Goal: Task Accomplishment & Management: Complete application form

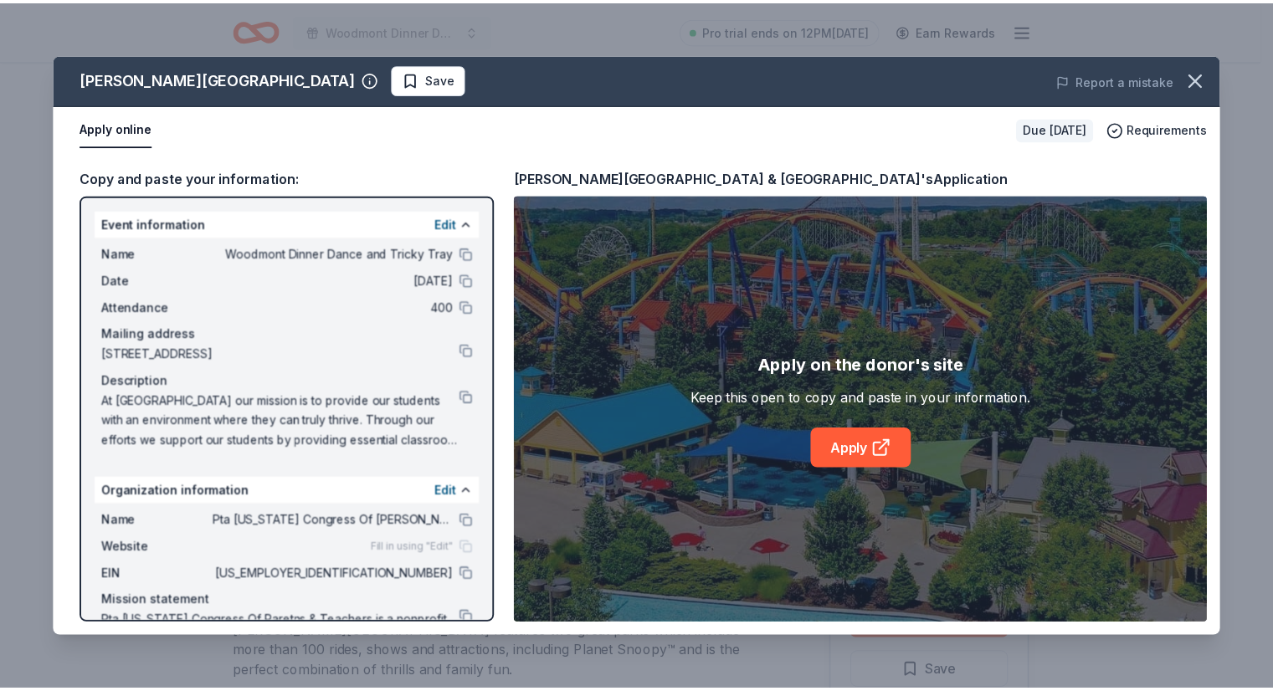
scroll to position [328, 0]
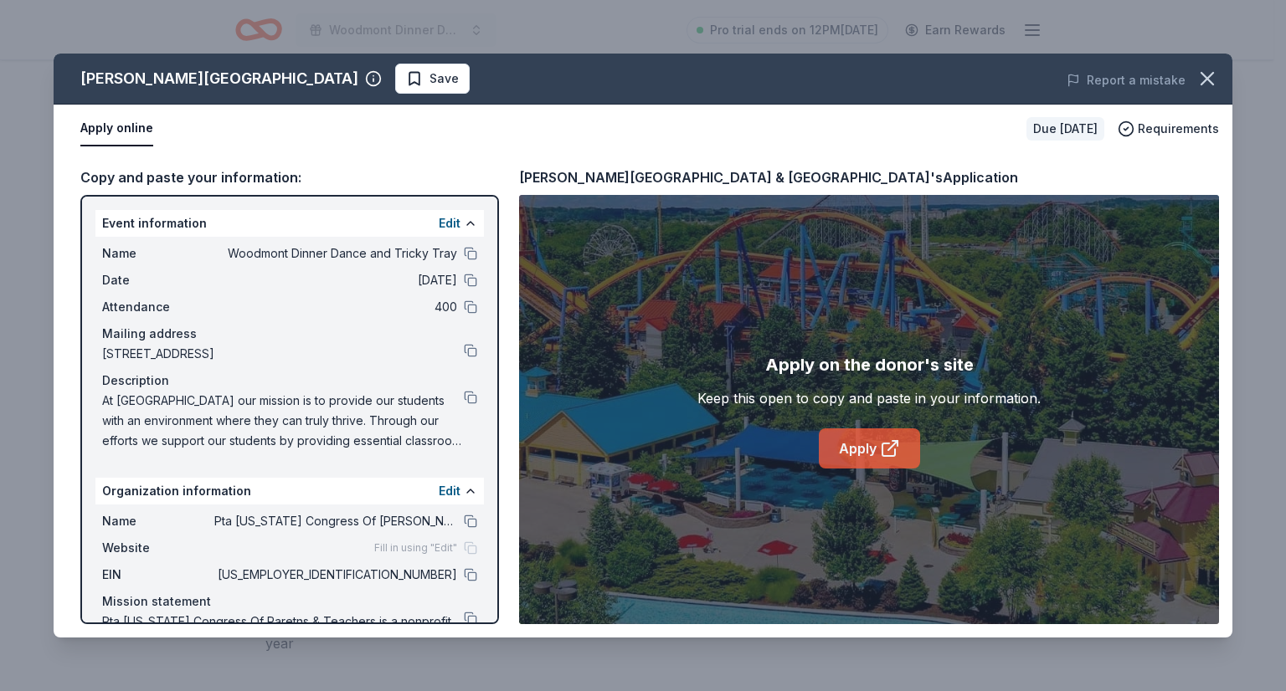
click at [859, 443] on link "Apply" at bounding box center [869, 449] width 101 height 40
click at [1208, 80] on icon "button" at bounding box center [1207, 79] width 12 height 12
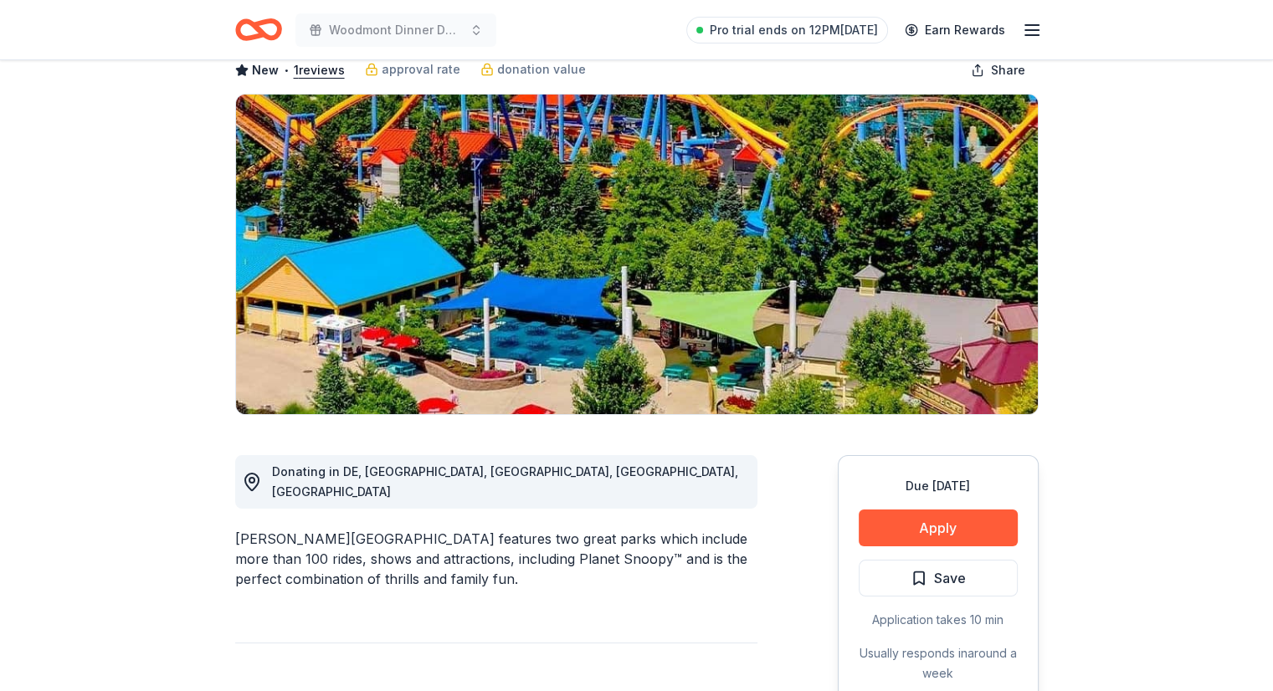
scroll to position [0, 0]
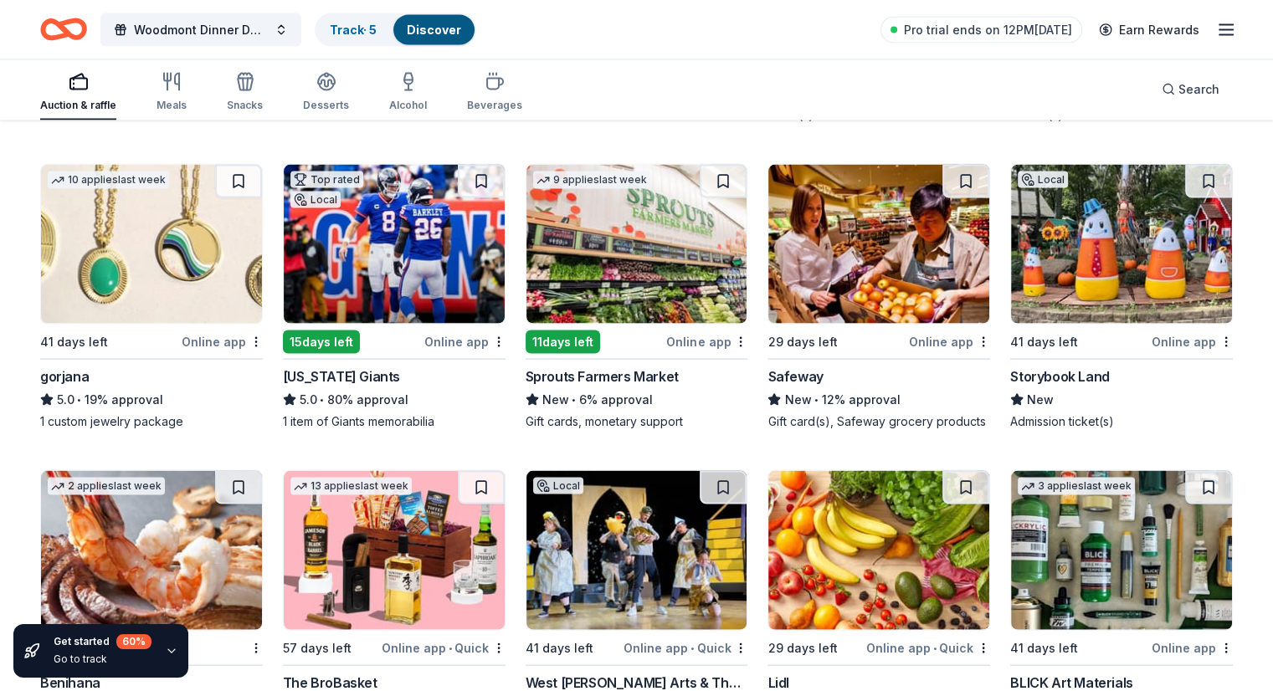
scroll to position [3407, 0]
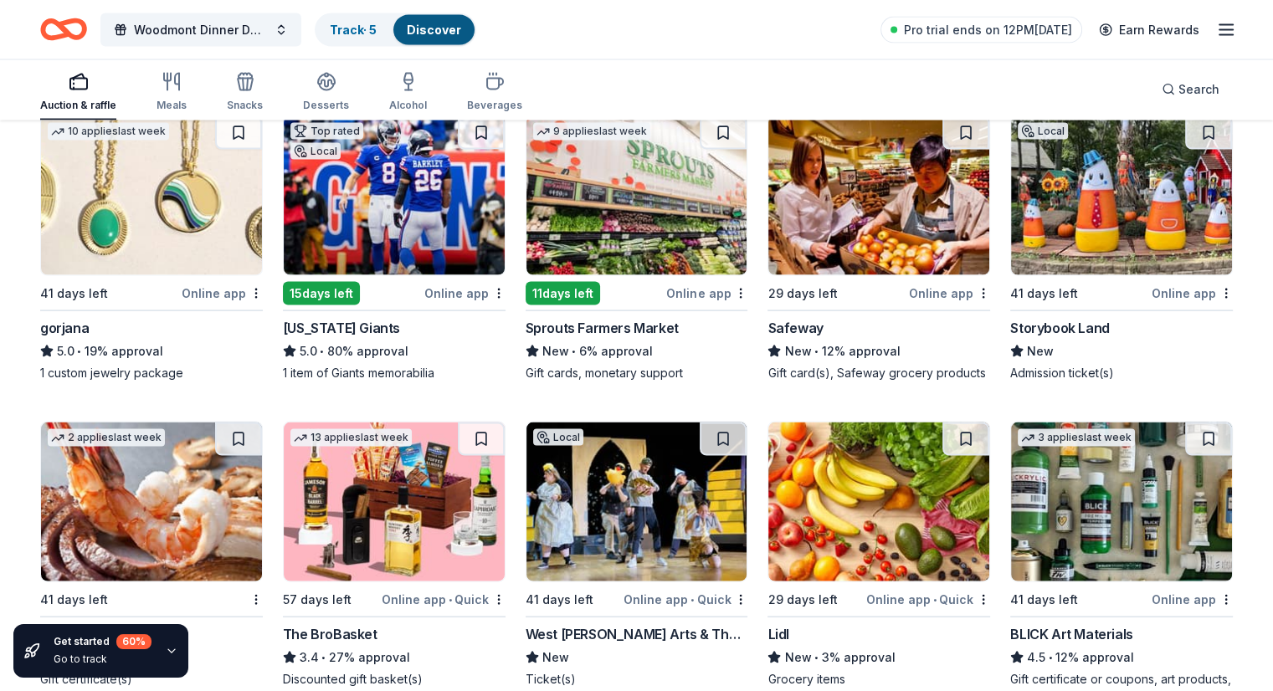
click at [432, 244] on img at bounding box center [394, 195] width 221 height 159
click at [222, 289] on div "Online app" at bounding box center [222, 293] width 81 height 21
click at [1152, 289] on div "Online app" at bounding box center [1192, 293] width 81 height 21
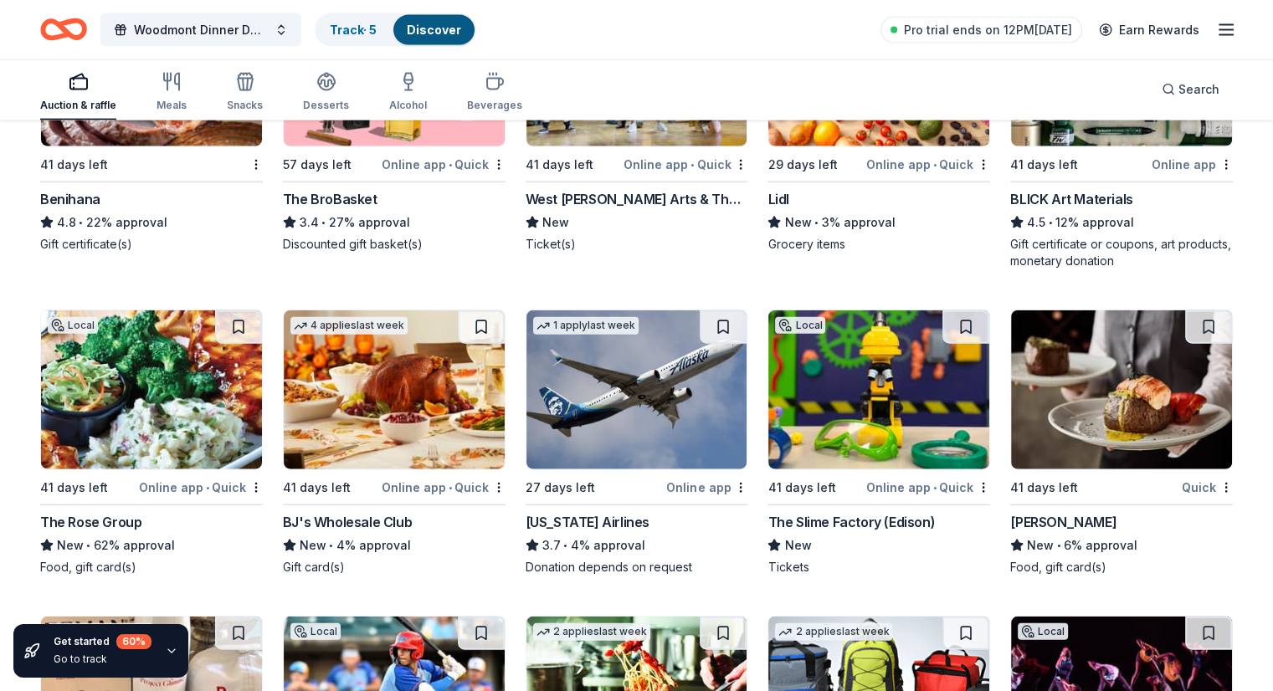
scroll to position [3843, 0]
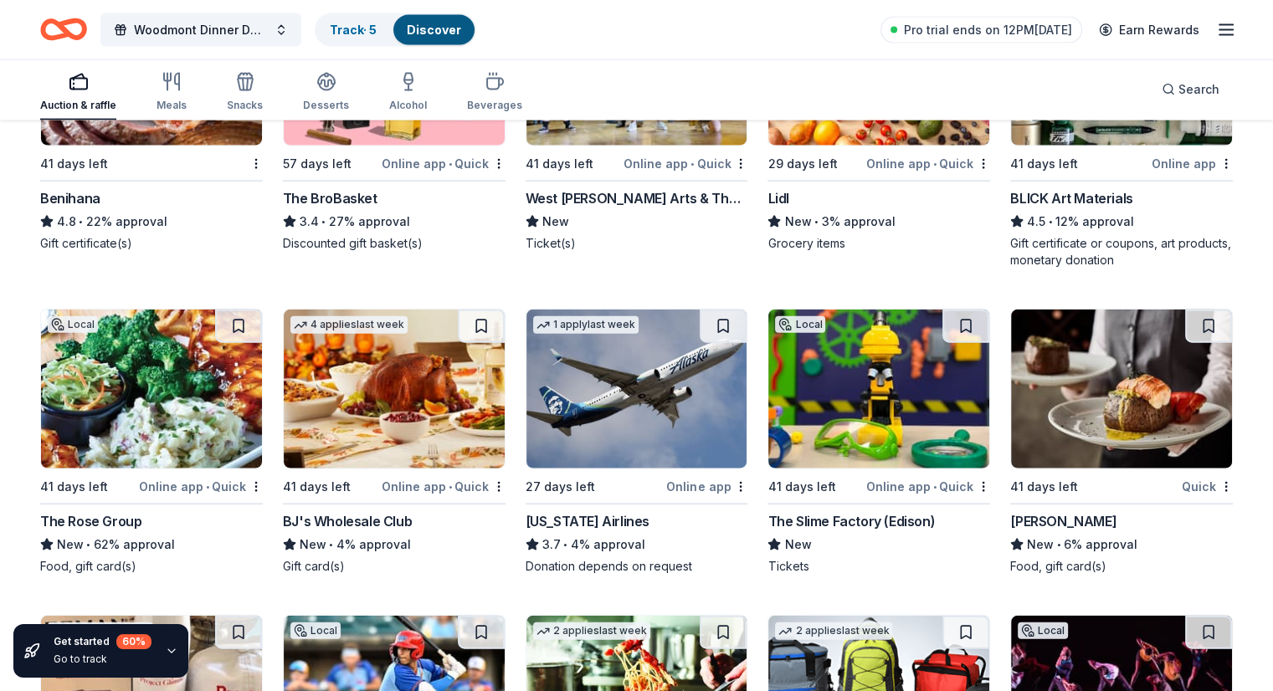
click at [177, 469] on img at bounding box center [151, 389] width 221 height 159
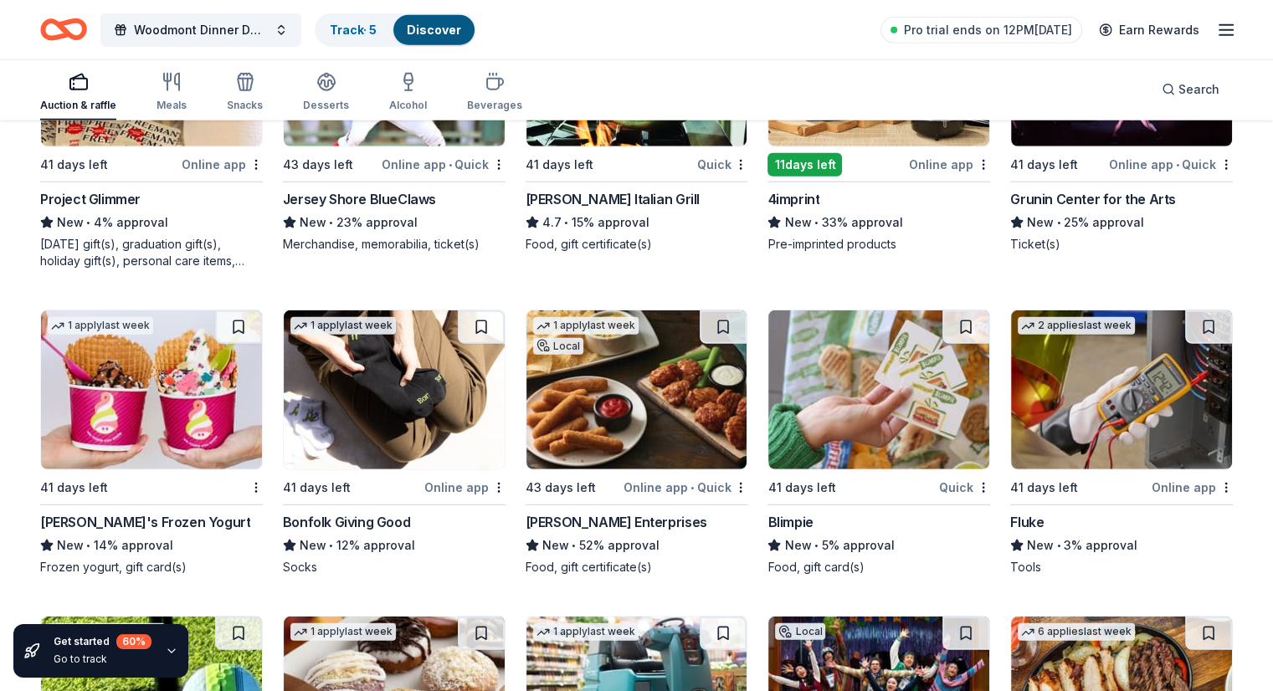
scroll to position [4473, 0]
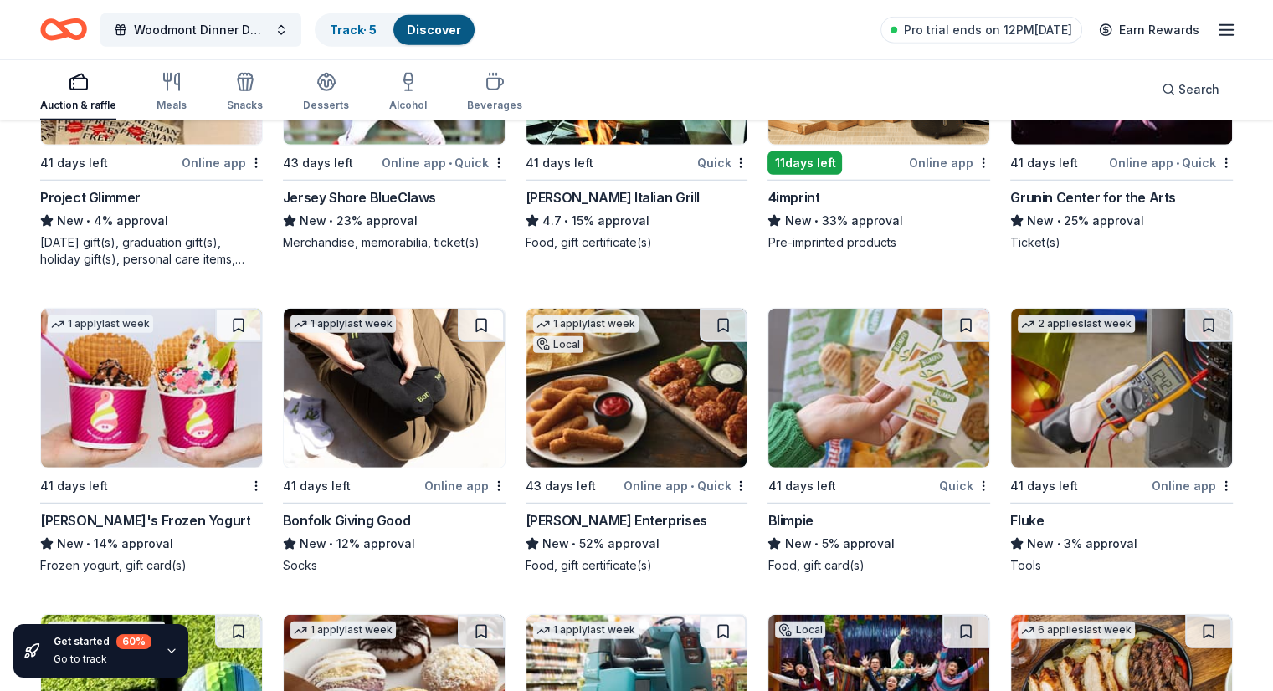
click at [606, 465] on img at bounding box center [636, 388] width 221 height 159
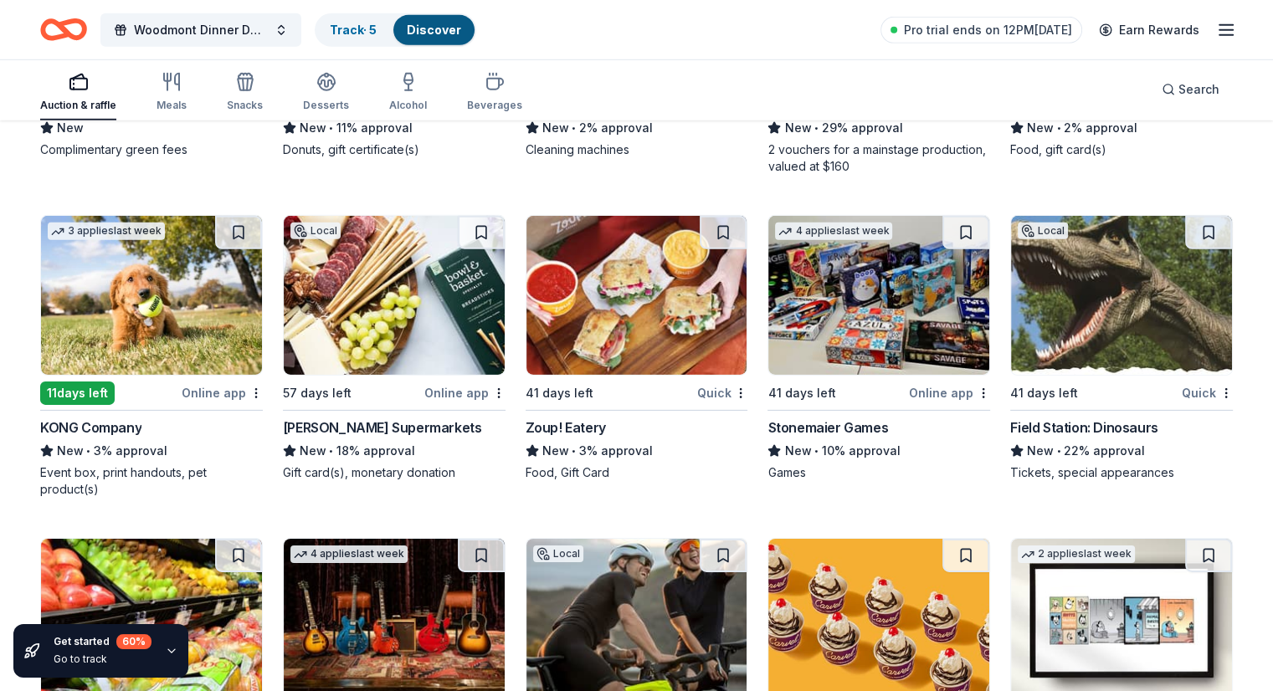
scroll to position [5197, 0]
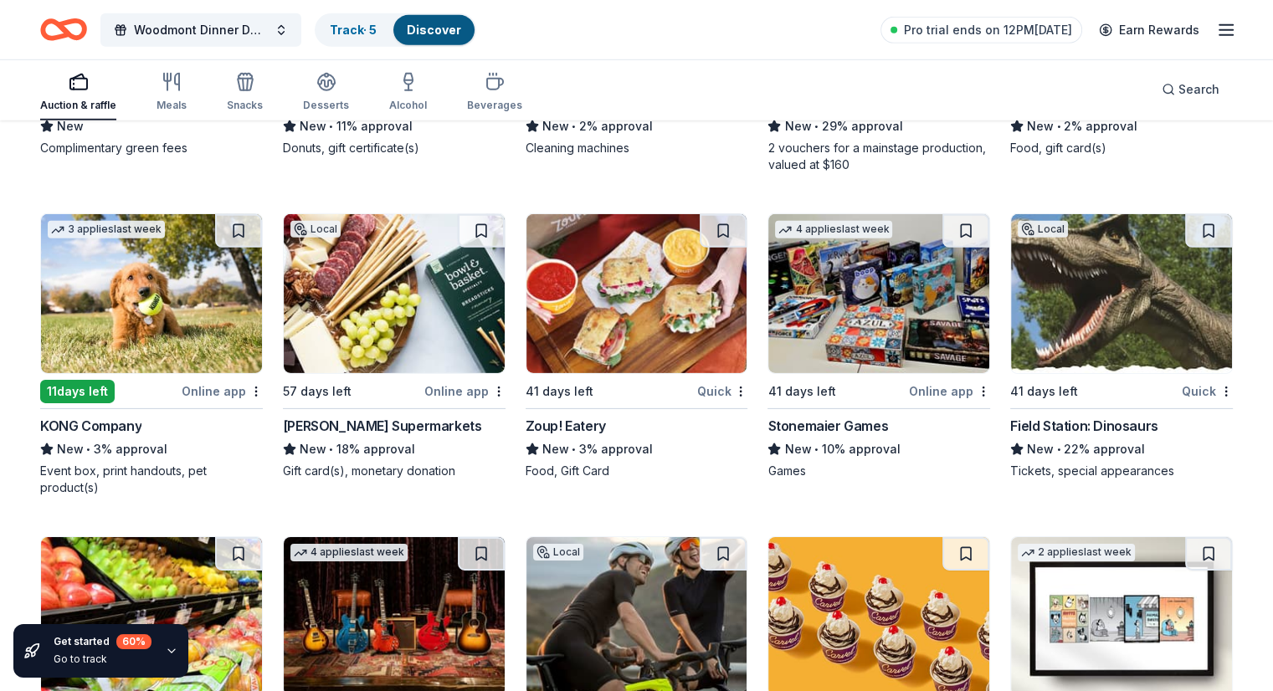
click at [190, 351] on img at bounding box center [151, 293] width 221 height 159
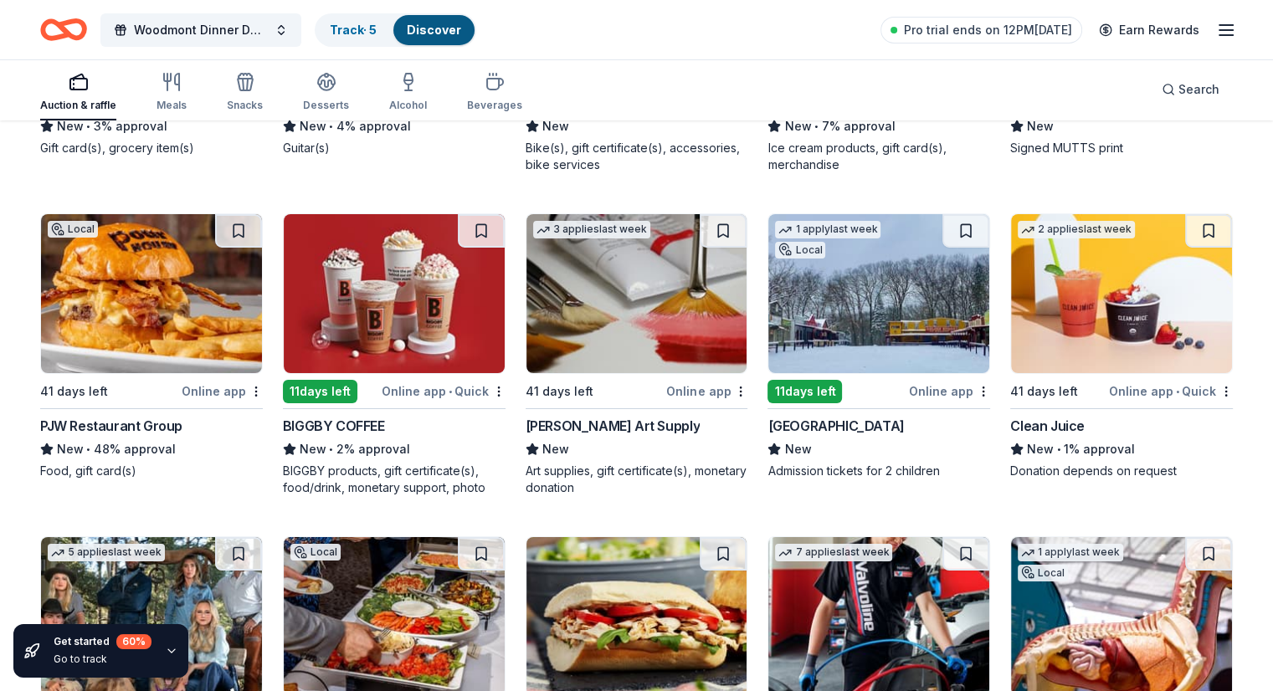
scroll to position [5847, 0]
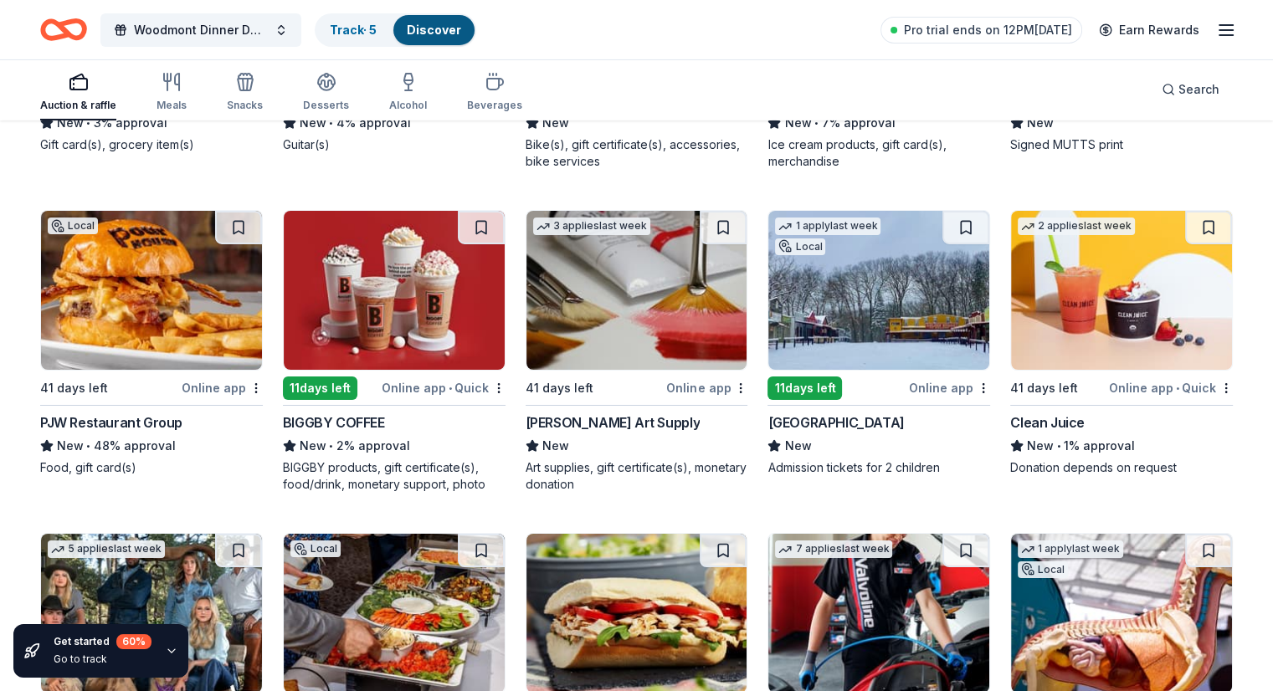
drag, startPoint x: 820, startPoint y: 393, endPoint x: 805, endPoint y: 354, distance: 42.1
click at [805, 354] on img at bounding box center [878, 290] width 221 height 159
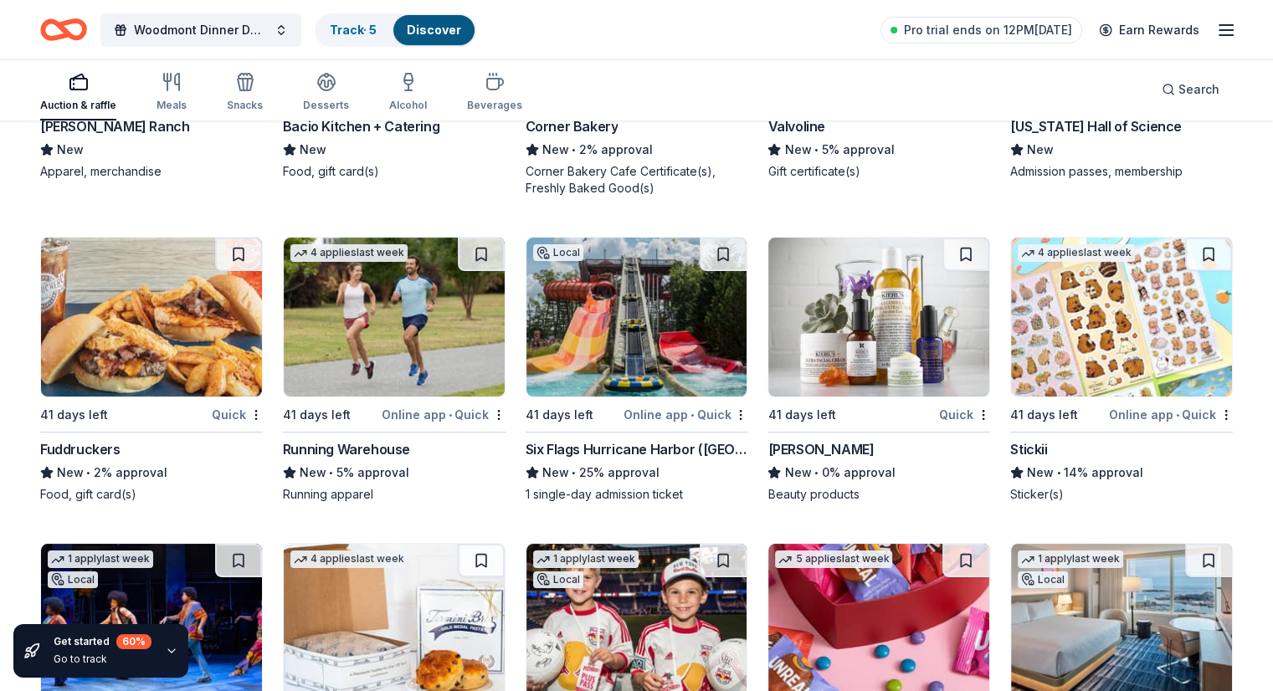
scroll to position [6467, 0]
click at [589, 396] on img at bounding box center [636, 316] width 221 height 159
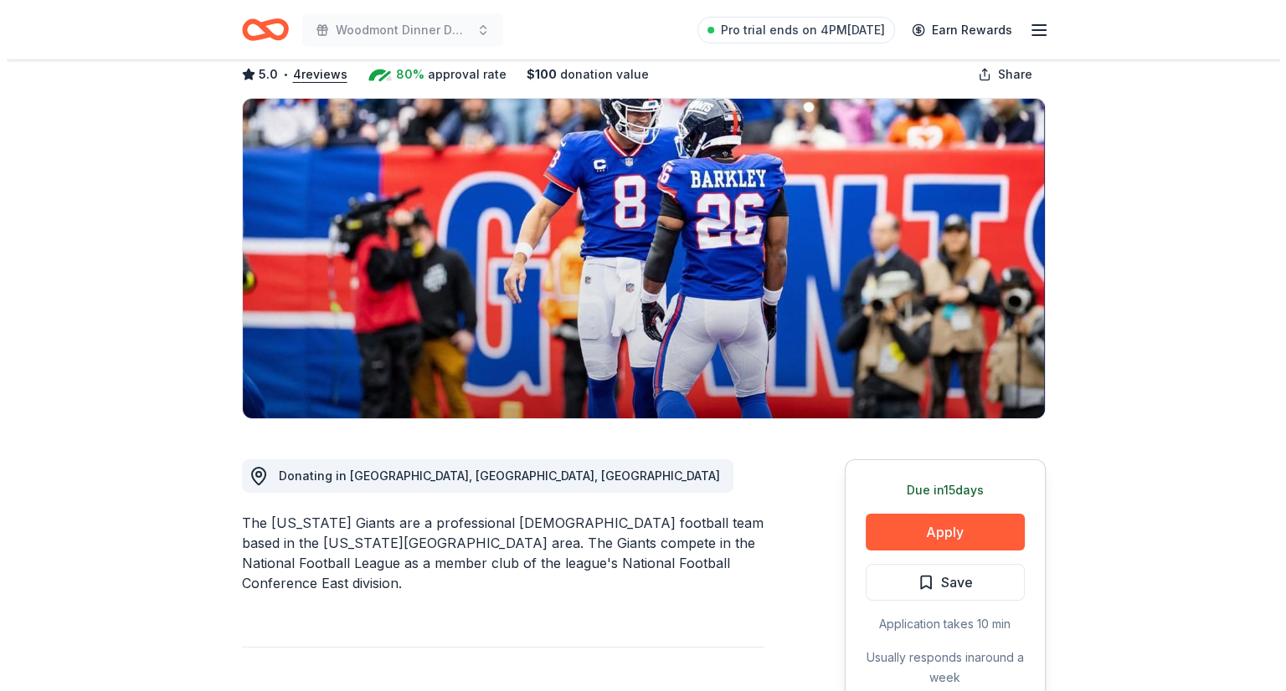
scroll to position [131, 0]
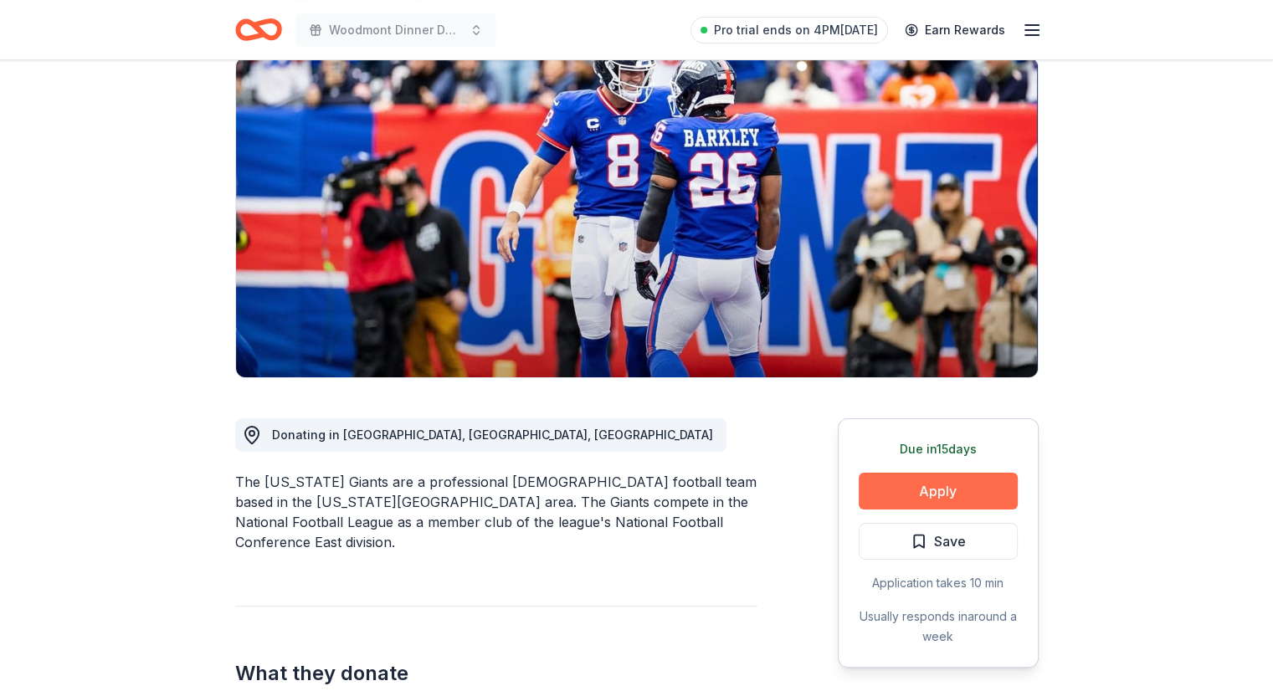
click at [904, 482] on button "Apply" at bounding box center [938, 491] width 159 height 37
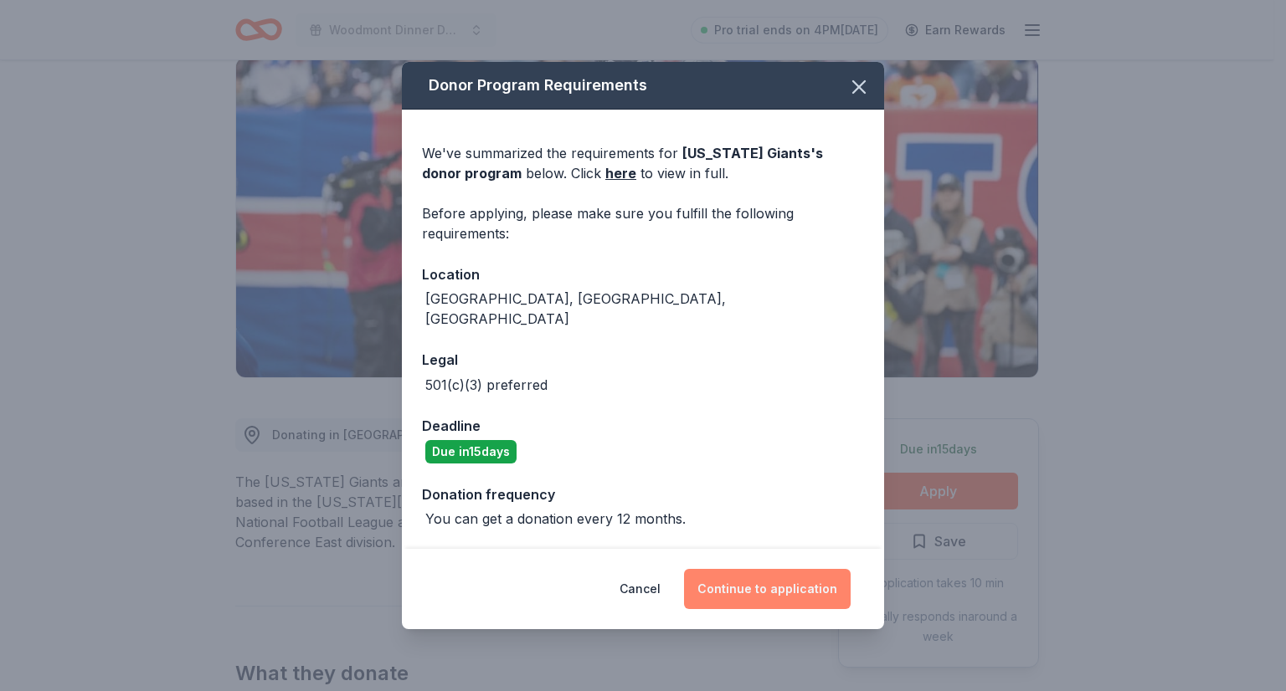
click at [754, 573] on button "Continue to application" at bounding box center [767, 589] width 167 height 40
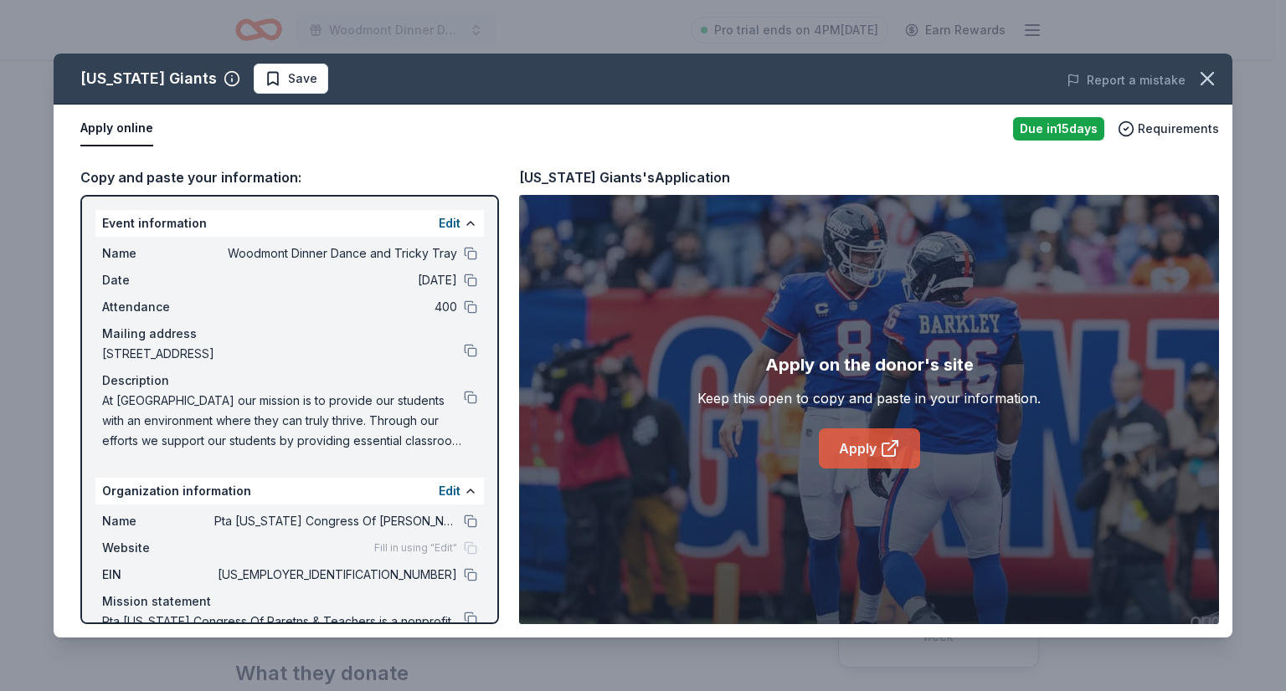
click at [846, 460] on link "Apply" at bounding box center [869, 449] width 101 height 40
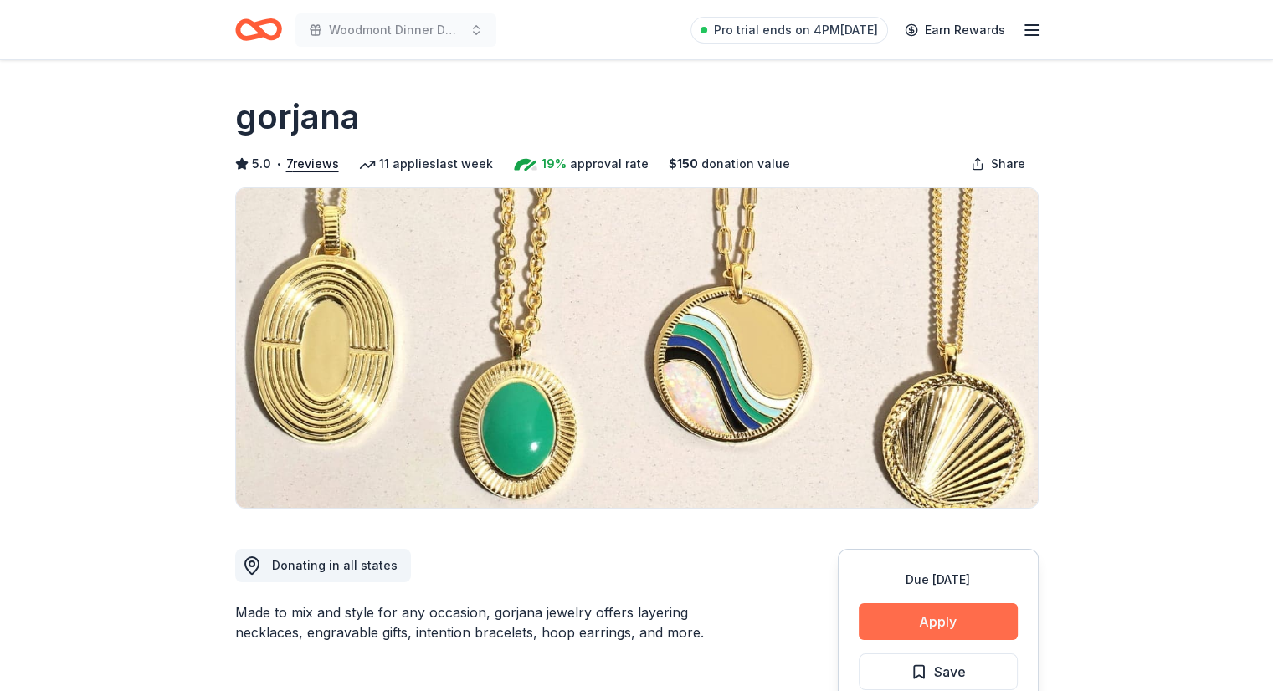
click at [927, 626] on button "Apply" at bounding box center [938, 621] width 159 height 37
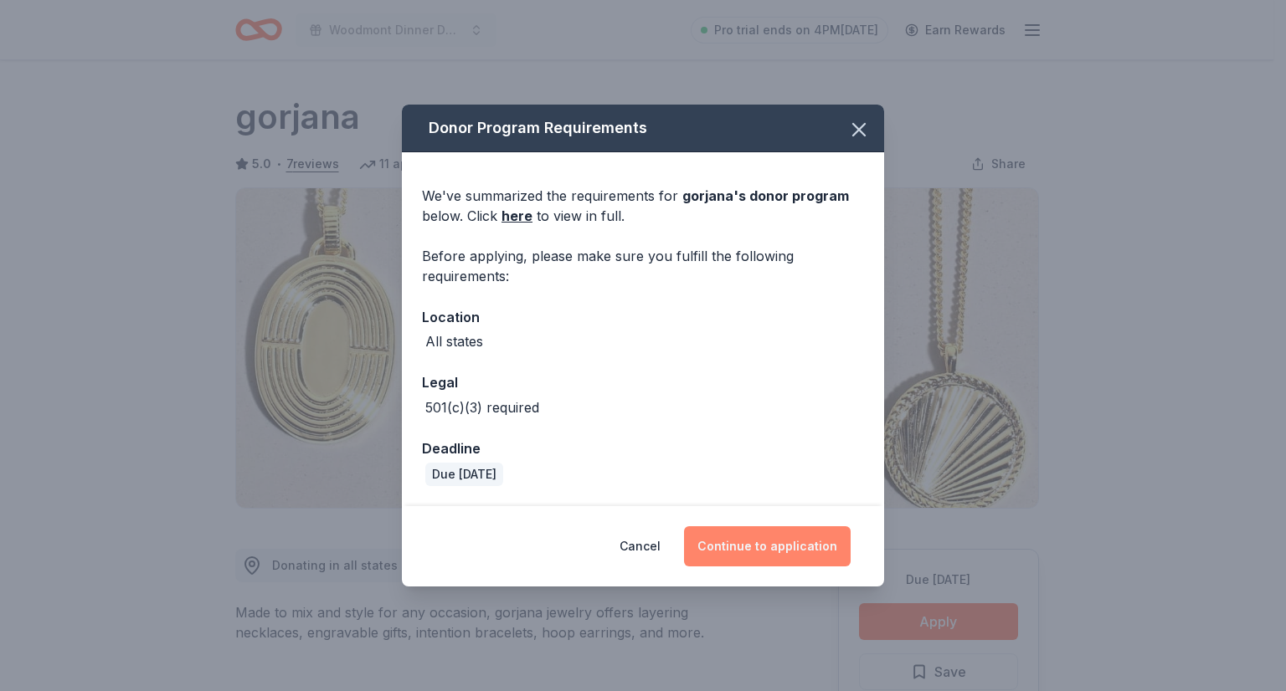
click at [759, 544] on button "Continue to application" at bounding box center [767, 546] width 167 height 40
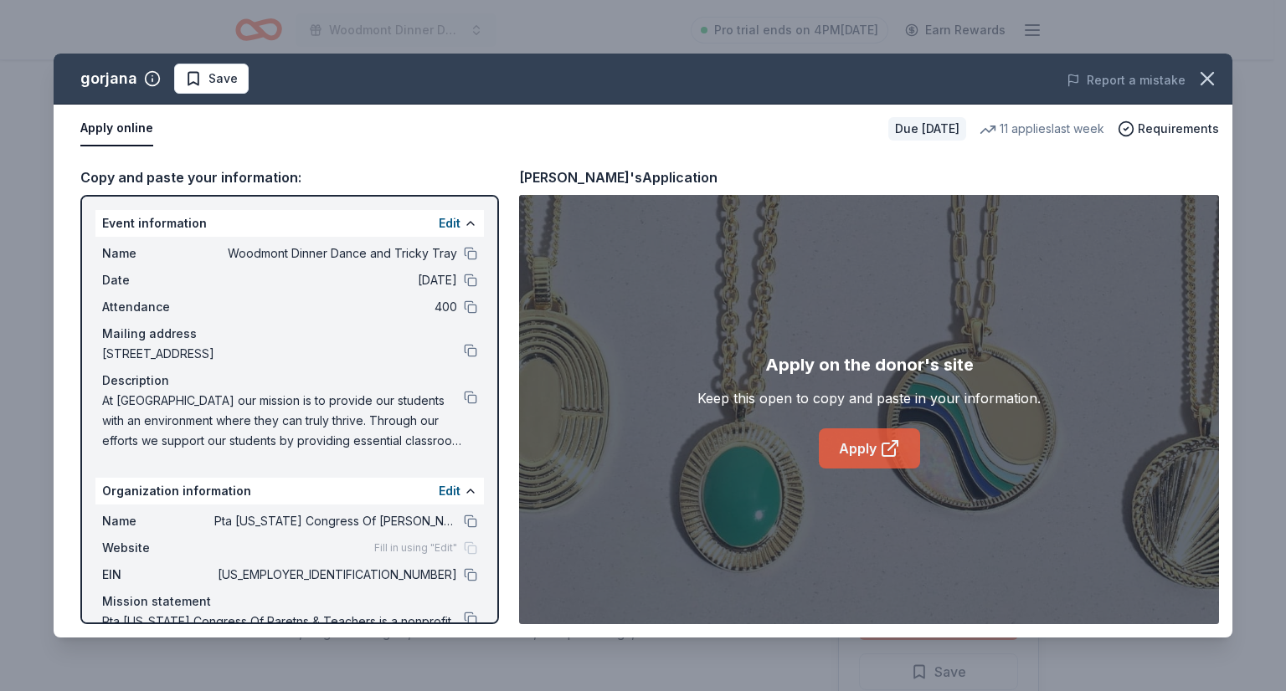
click at [877, 441] on link "Apply" at bounding box center [869, 449] width 101 height 40
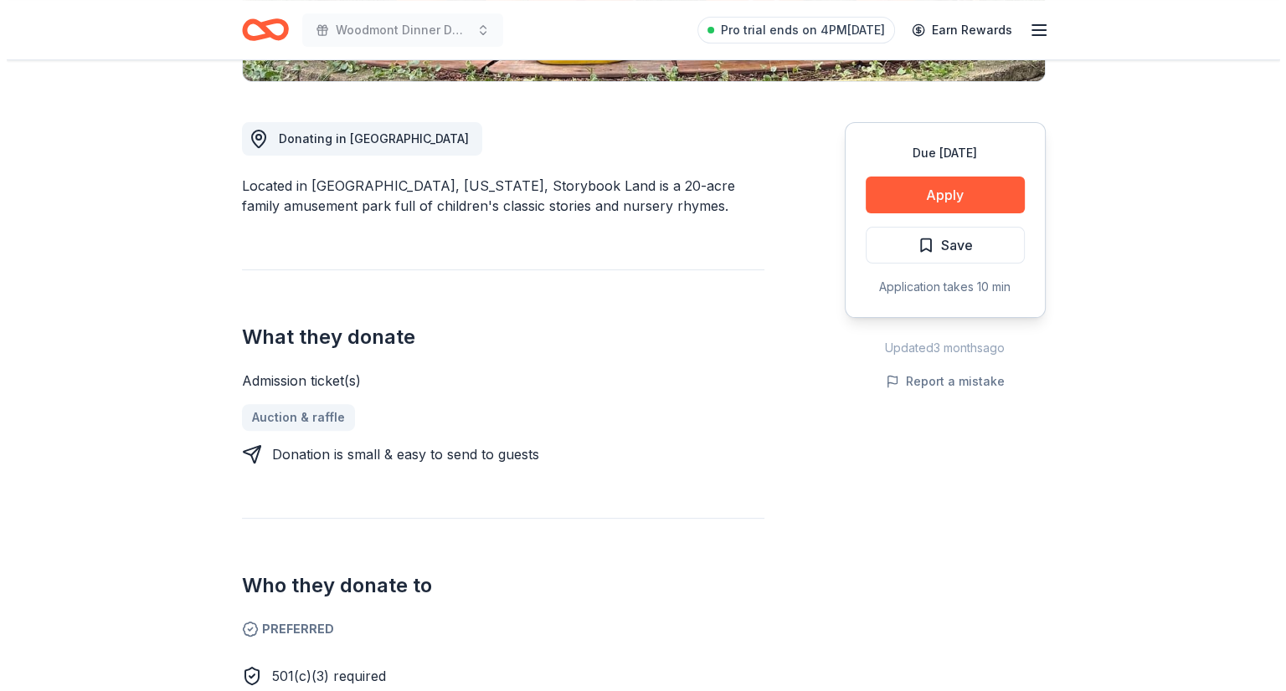
scroll to position [428, 0]
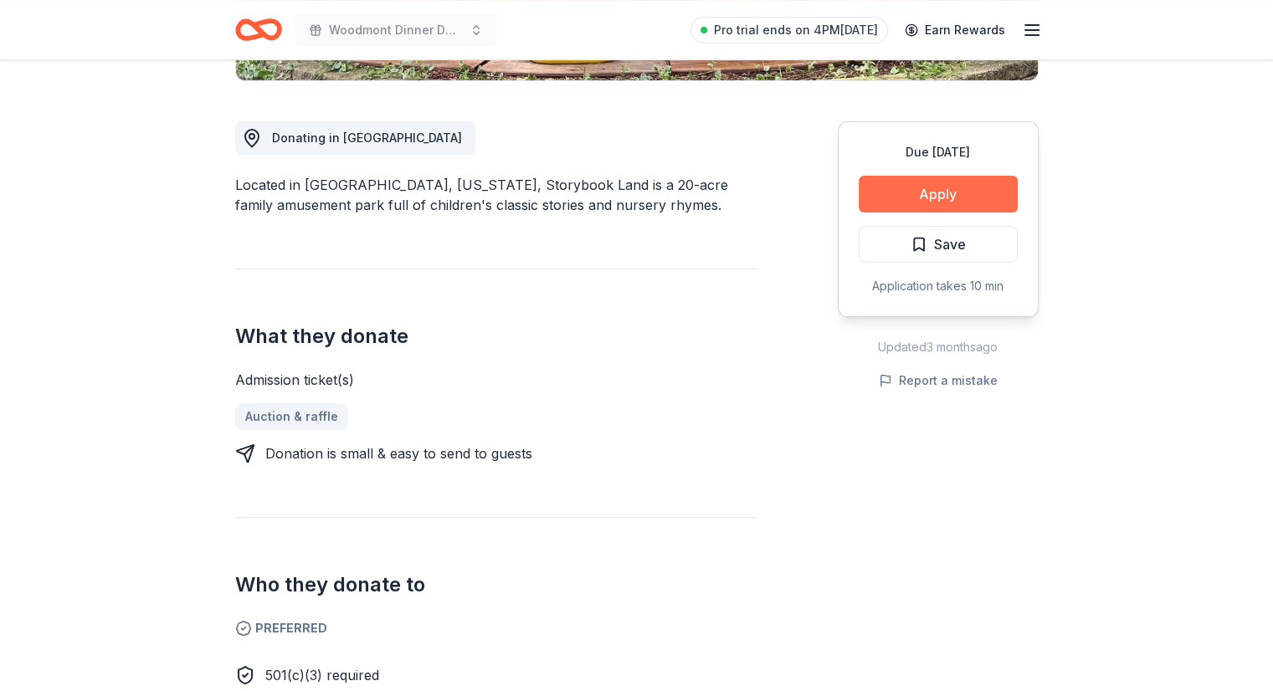
click at [935, 186] on button "Apply" at bounding box center [938, 194] width 159 height 37
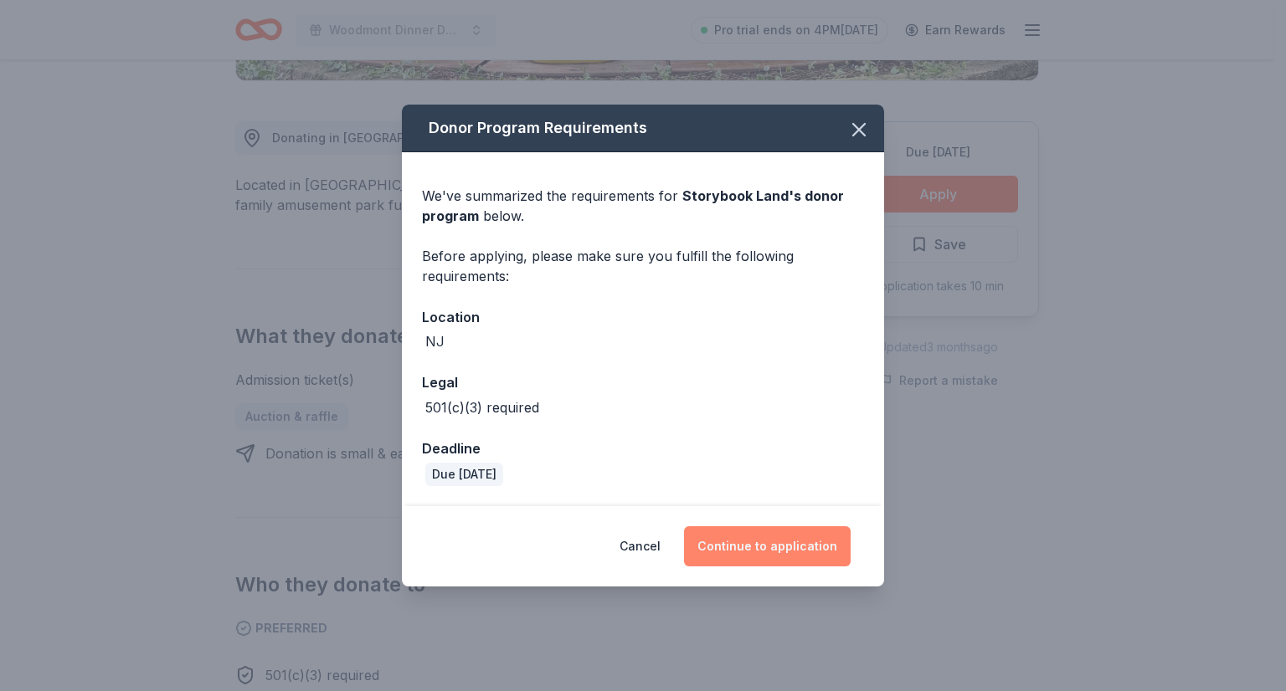
click at [747, 540] on button "Continue to application" at bounding box center [767, 546] width 167 height 40
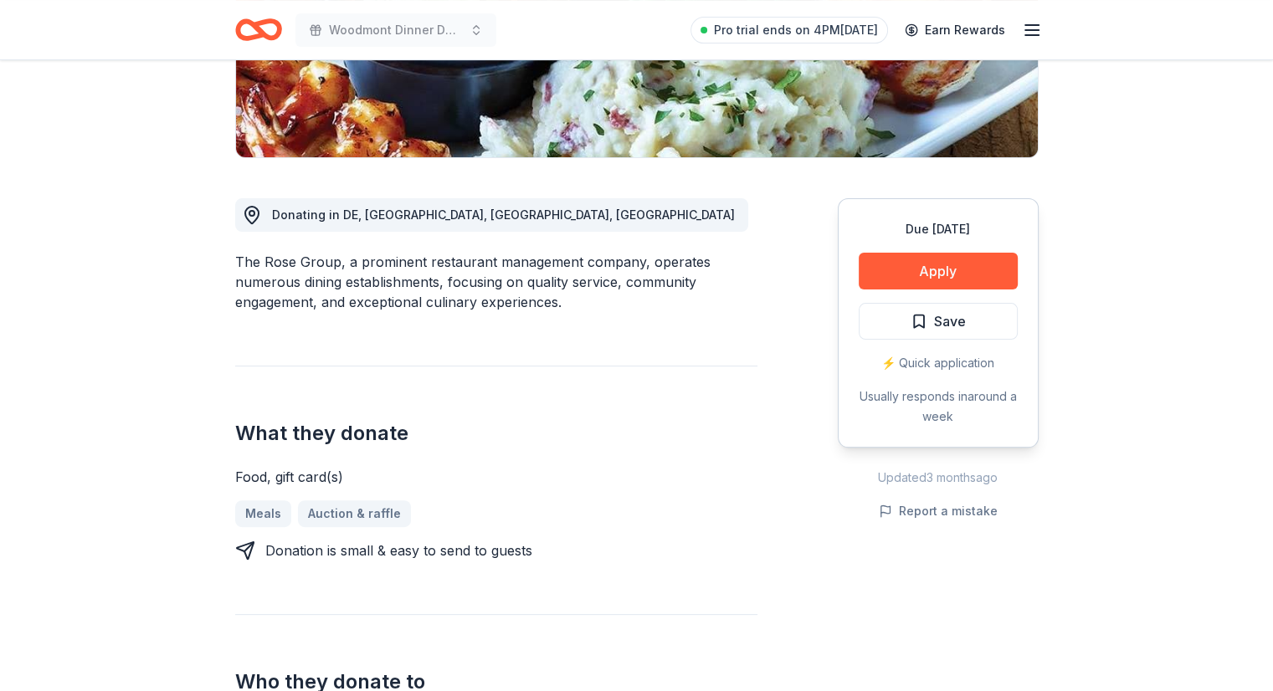
scroll to position [350, 0]
click at [892, 271] on button "Apply" at bounding box center [938, 272] width 159 height 37
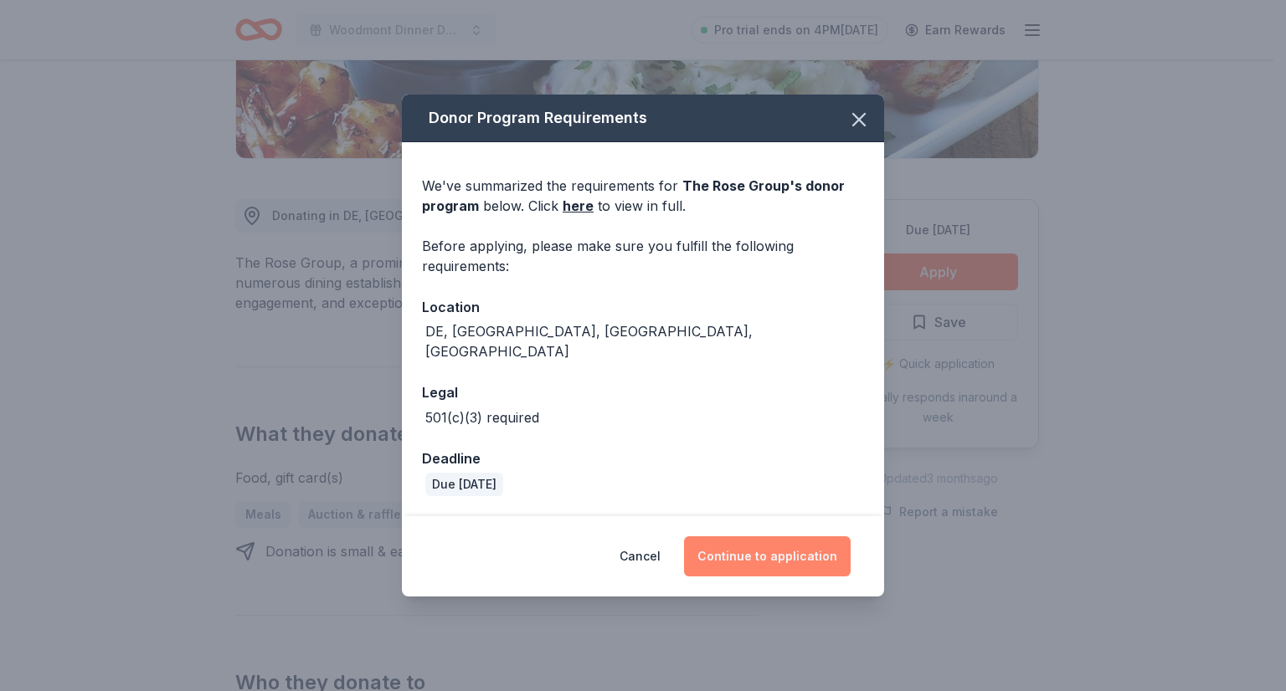
click at [773, 537] on button "Continue to application" at bounding box center [767, 557] width 167 height 40
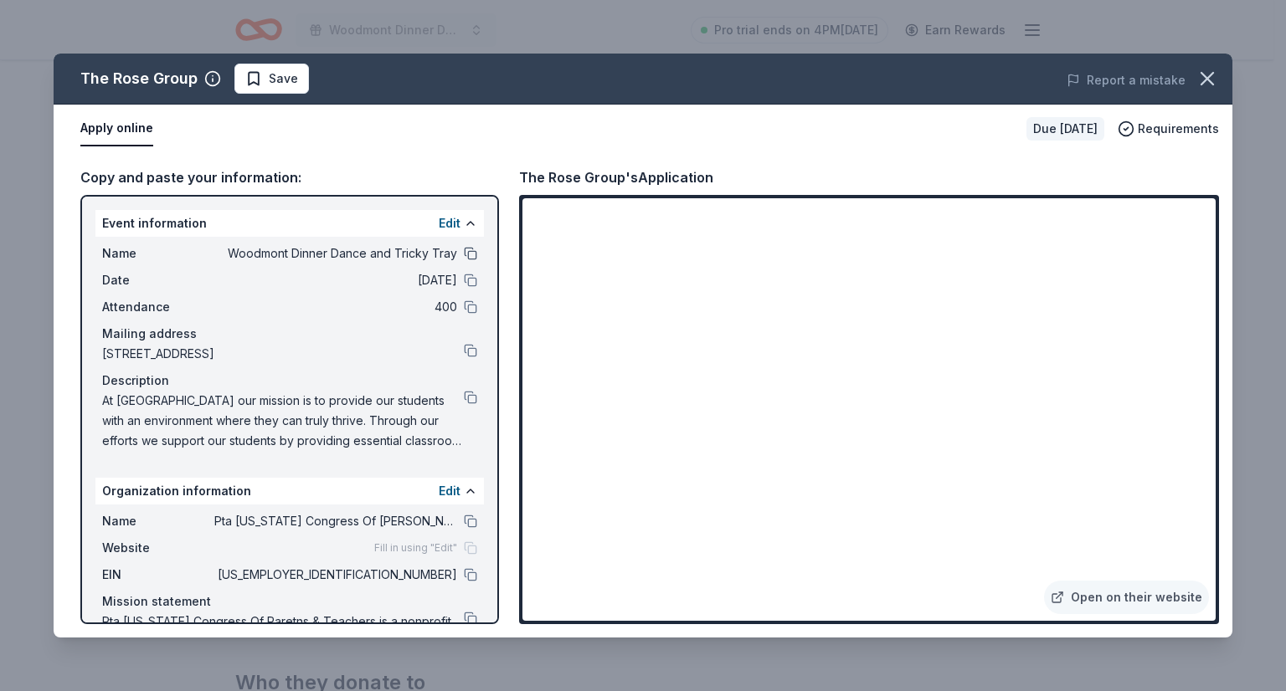
click at [464, 252] on button at bounding box center [470, 253] width 13 height 13
click at [1211, 79] on icon "button" at bounding box center [1206, 78] width 23 height 23
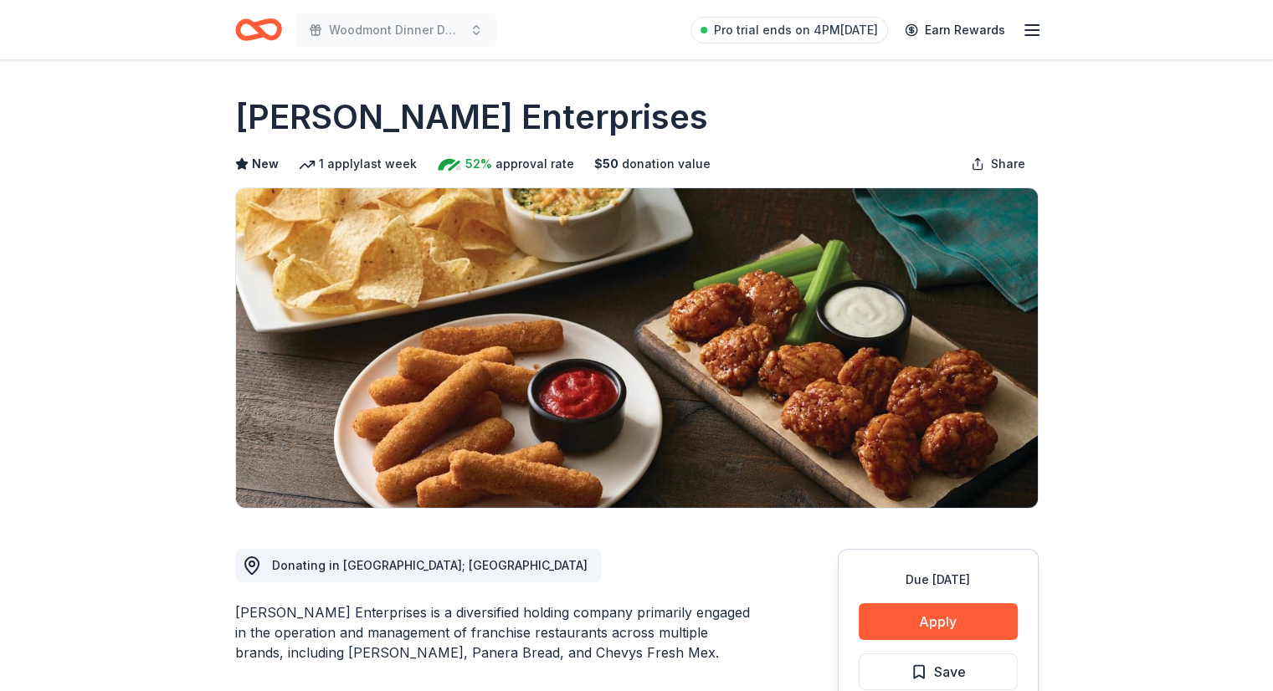
scroll to position [110, 0]
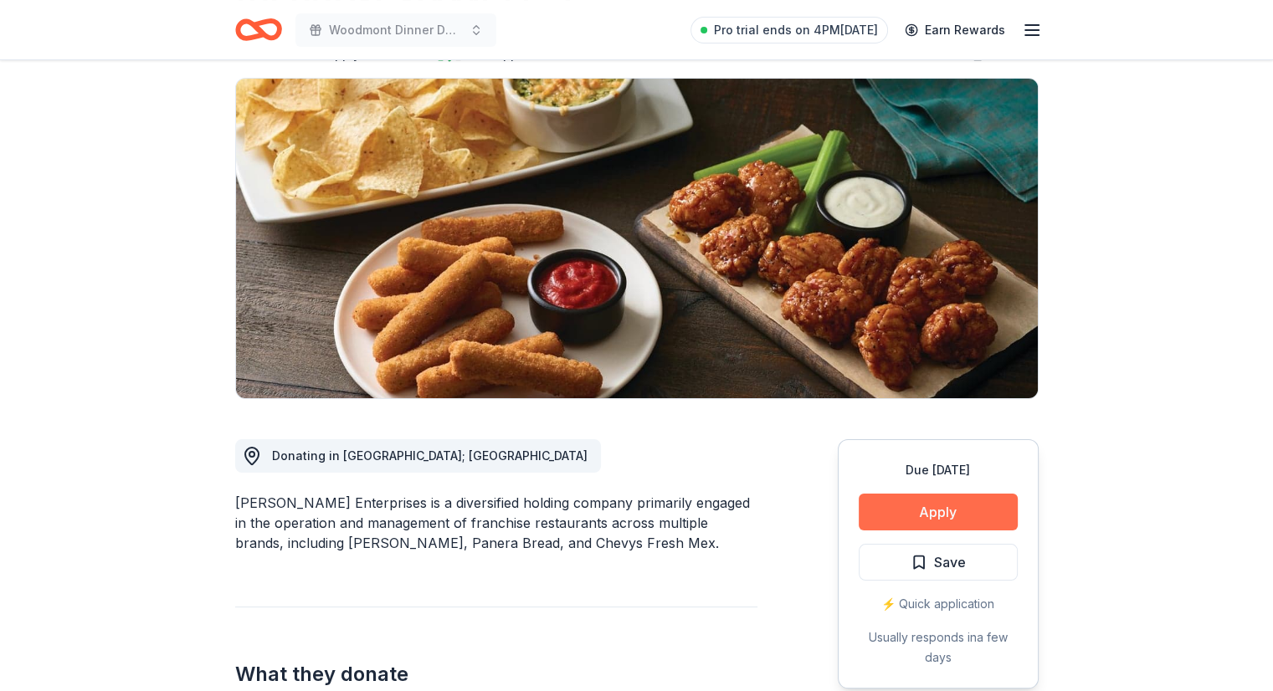
click at [895, 515] on button "Apply" at bounding box center [938, 512] width 159 height 37
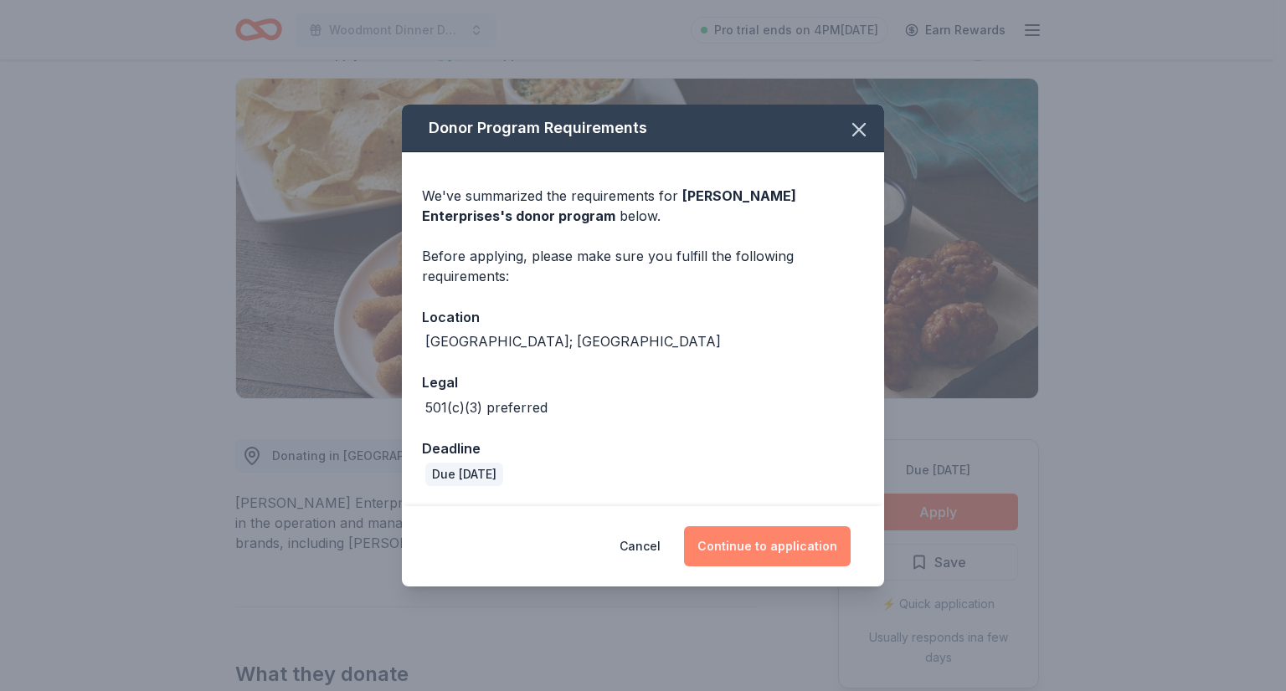
click at [779, 557] on button "Continue to application" at bounding box center [767, 546] width 167 height 40
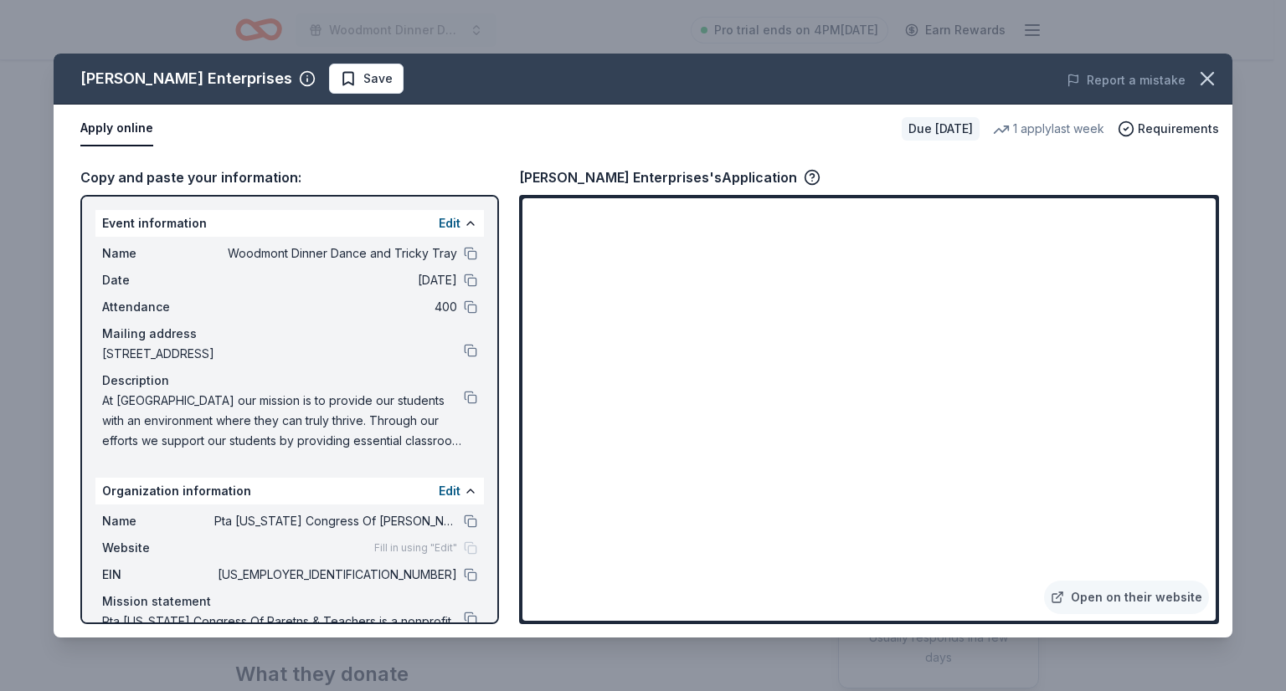
click at [817, 154] on div "Copy and paste your information: Event information Edit Name Woodmont Dinner Da…" at bounding box center [643, 395] width 1179 height 485
click at [1208, 78] on icon "button" at bounding box center [1207, 79] width 12 height 12
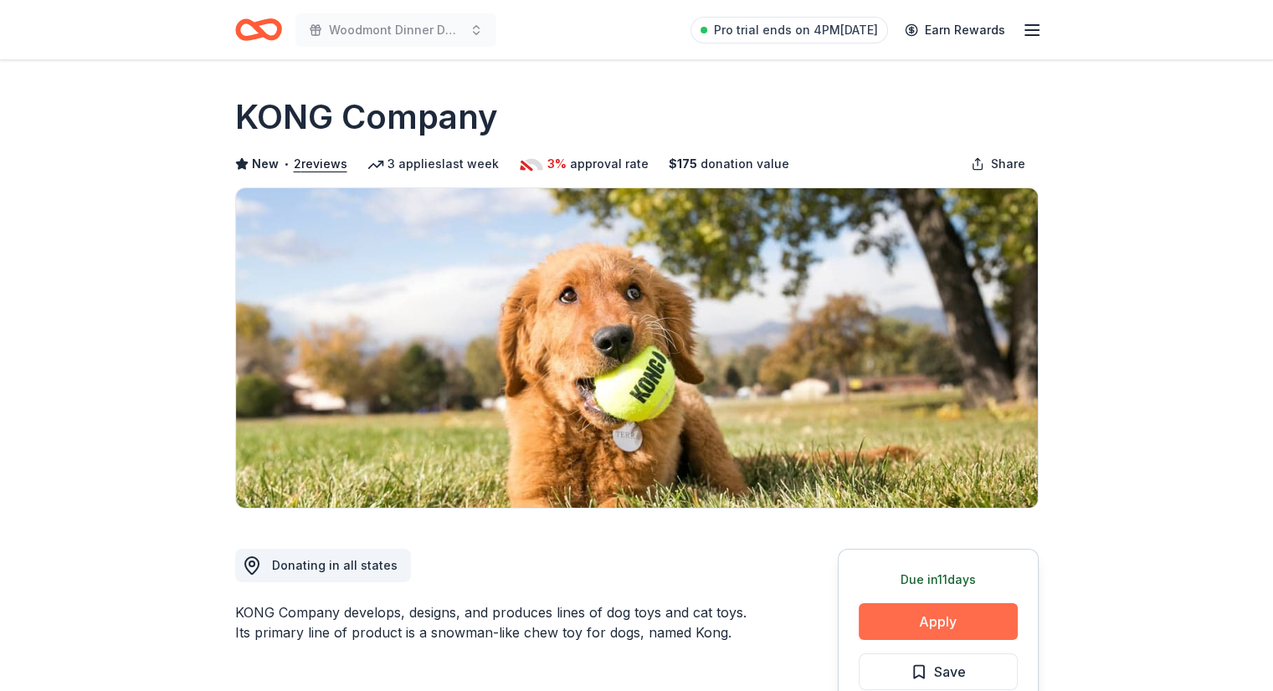
click at [897, 618] on button "Apply" at bounding box center [938, 621] width 159 height 37
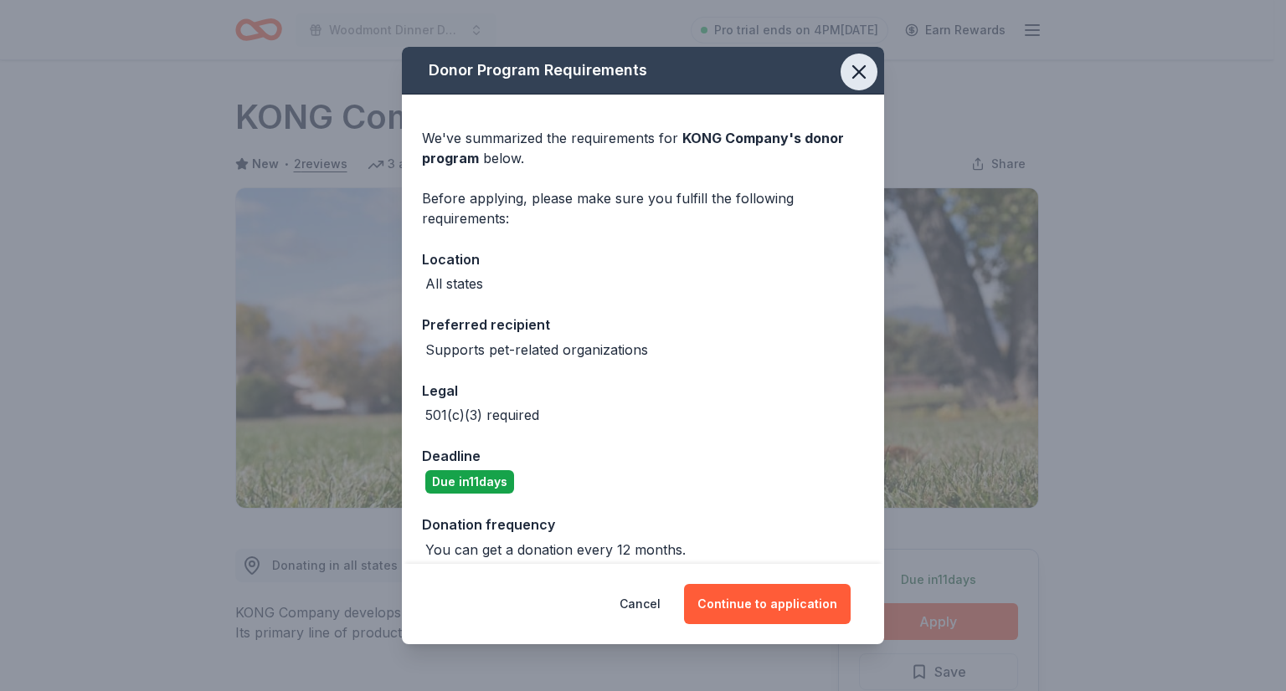
click at [847, 83] on icon "button" at bounding box center [858, 71] width 23 height 23
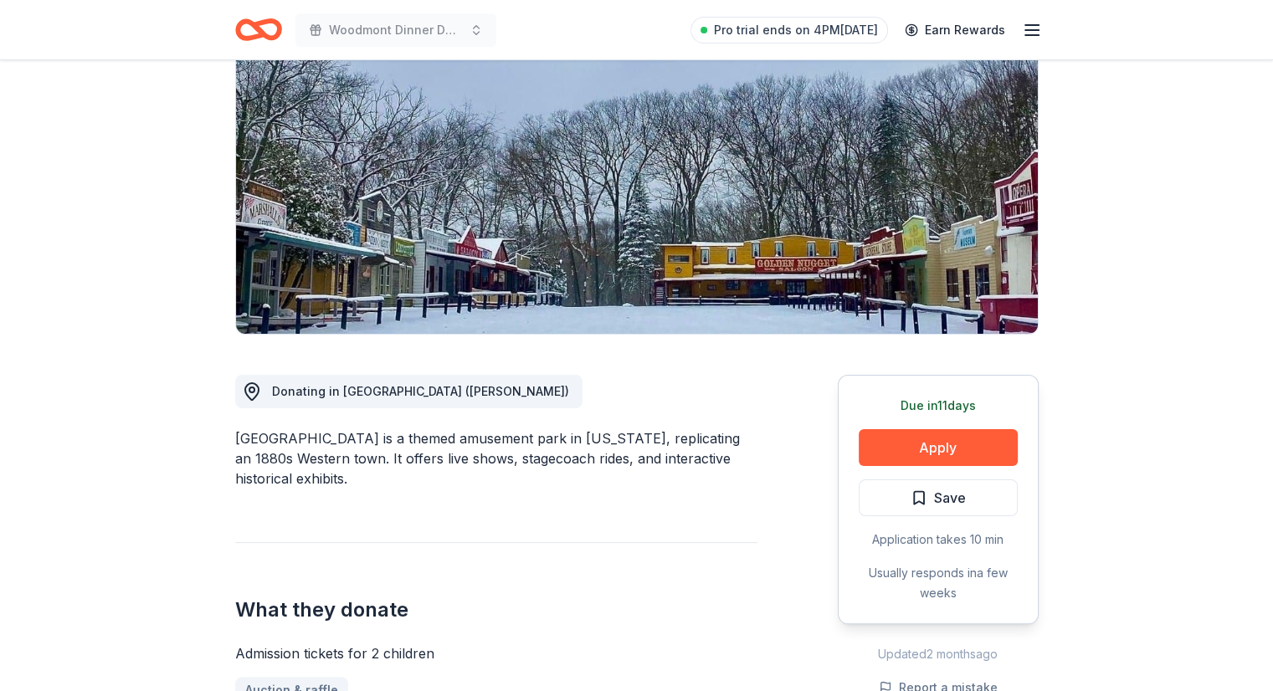
scroll to position [191, 0]
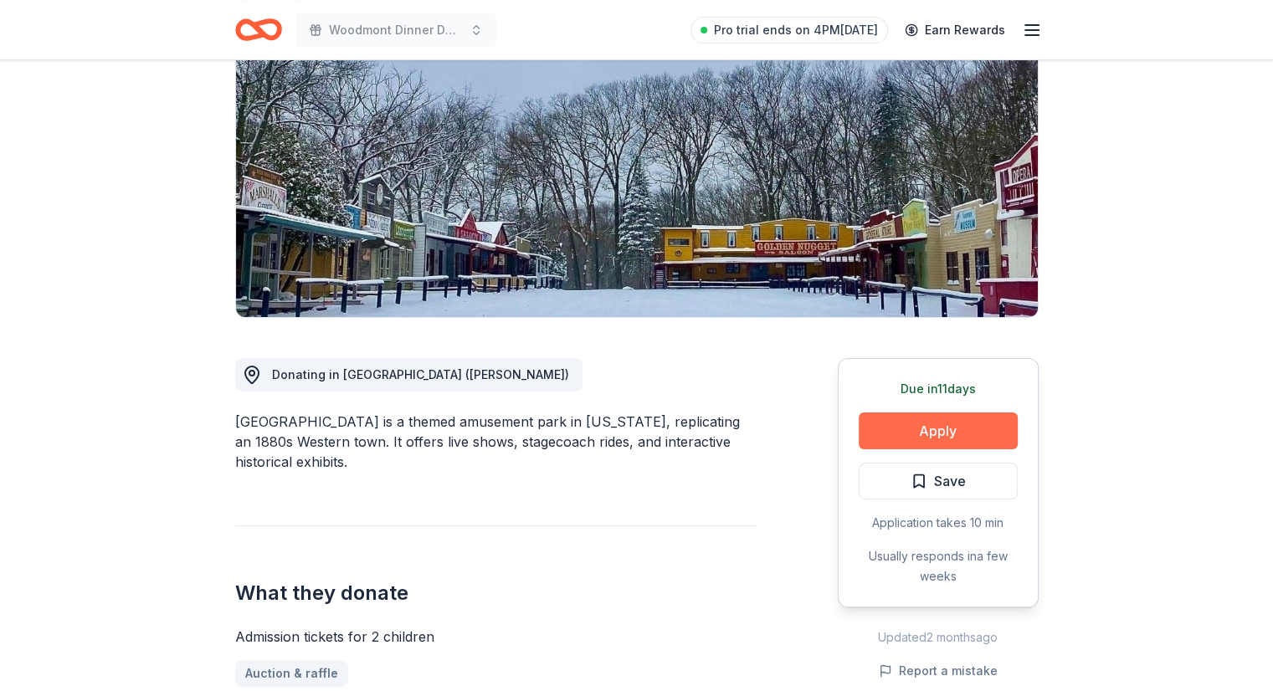
click at [916, 430] on button "Apply" at bounding box center [938, 431] width 159 height 37
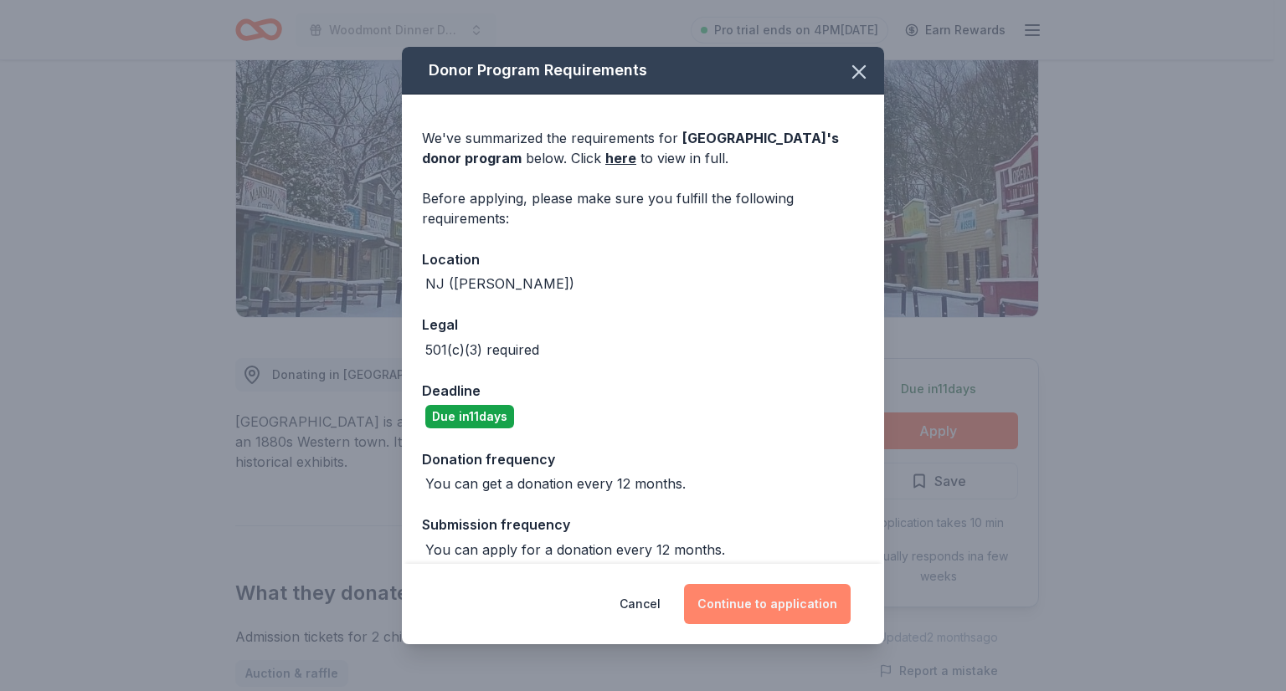
click at [757, 601] on button "Continue to application" at bounding box center [767, 604] width 167 height 40
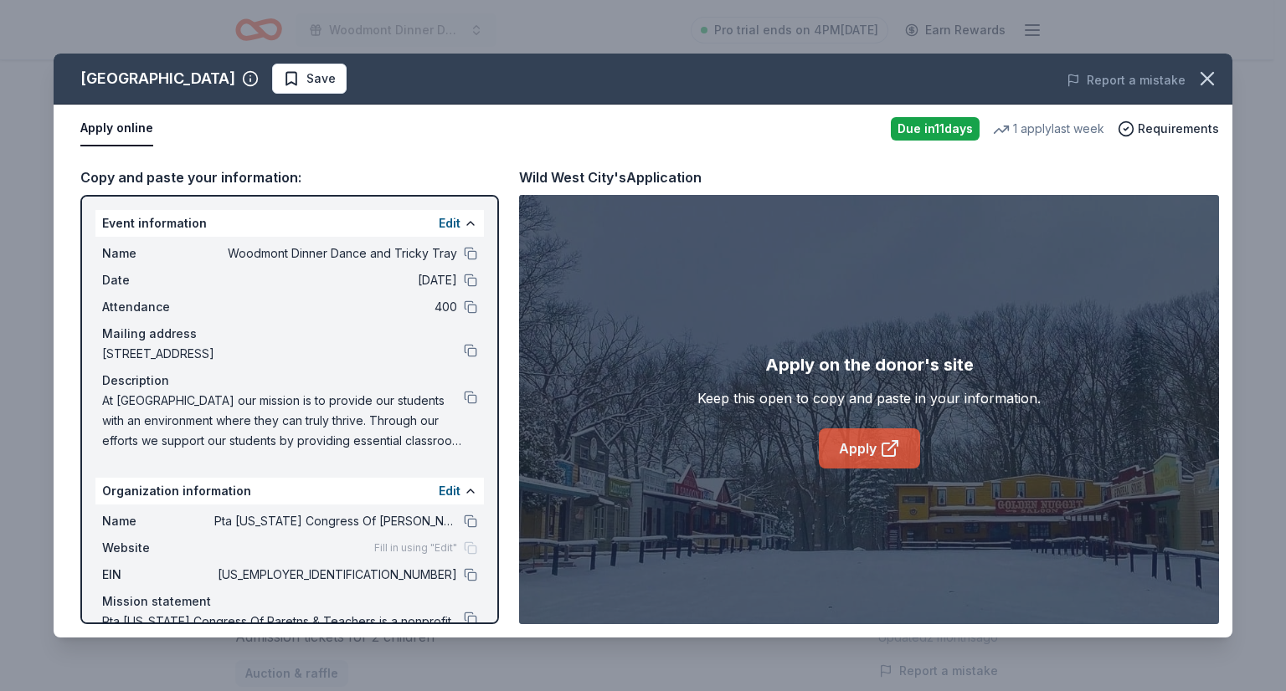
click at [840, 447] on link "Apply" at bounding box center [869, 449] width 101 height 40
click at [1206, 74] on icon "button" at bounding box center [1206, 78] width 23 height 23
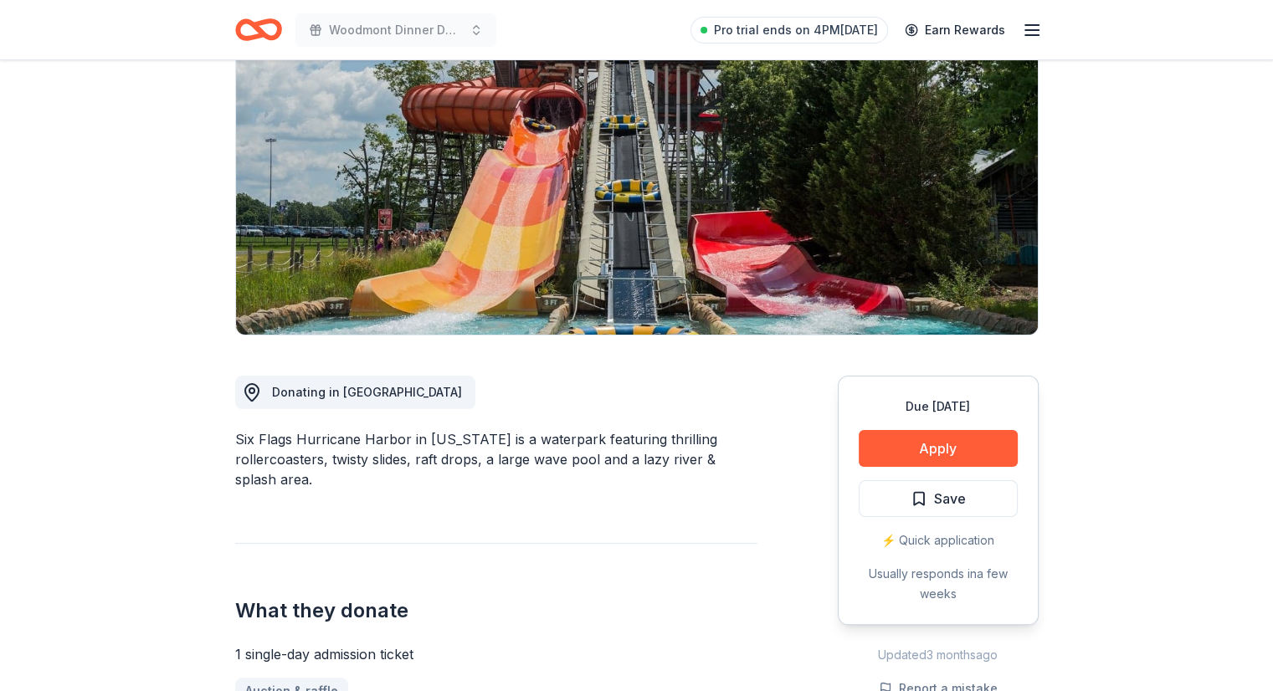
scroll to position [143, 0]
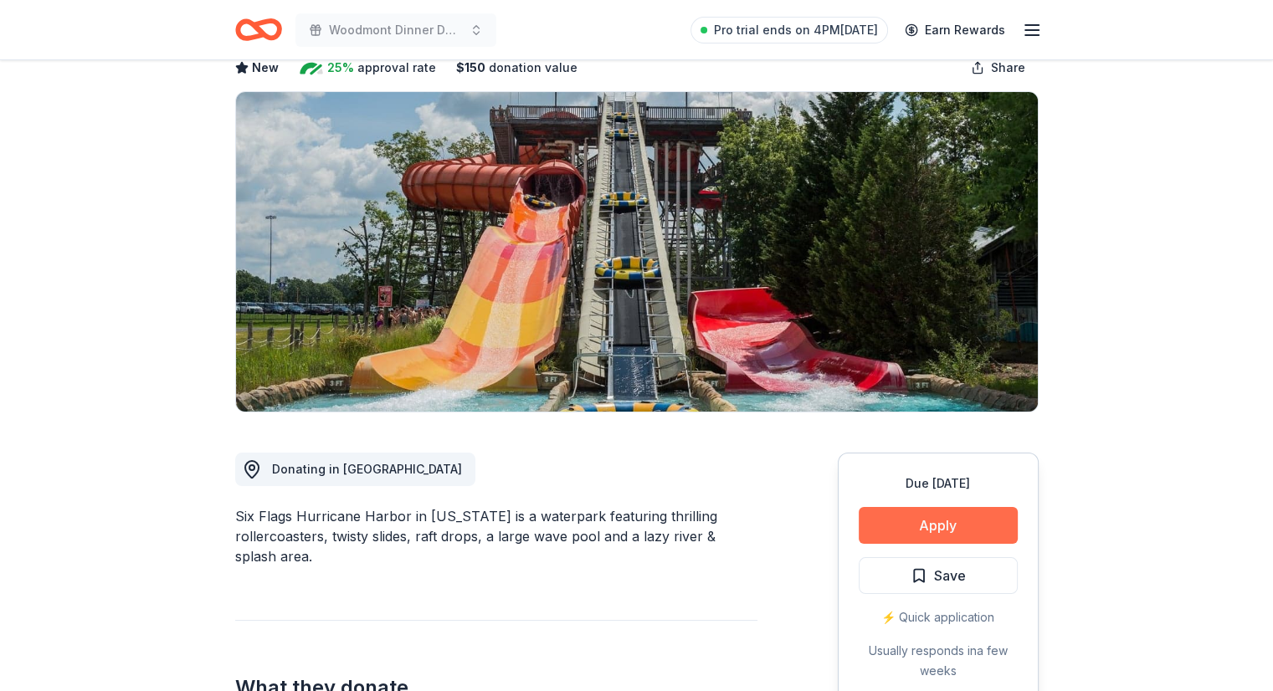
click at [927, 507] on button "Apply" at bounding box center [938, 525] width 159 height 37
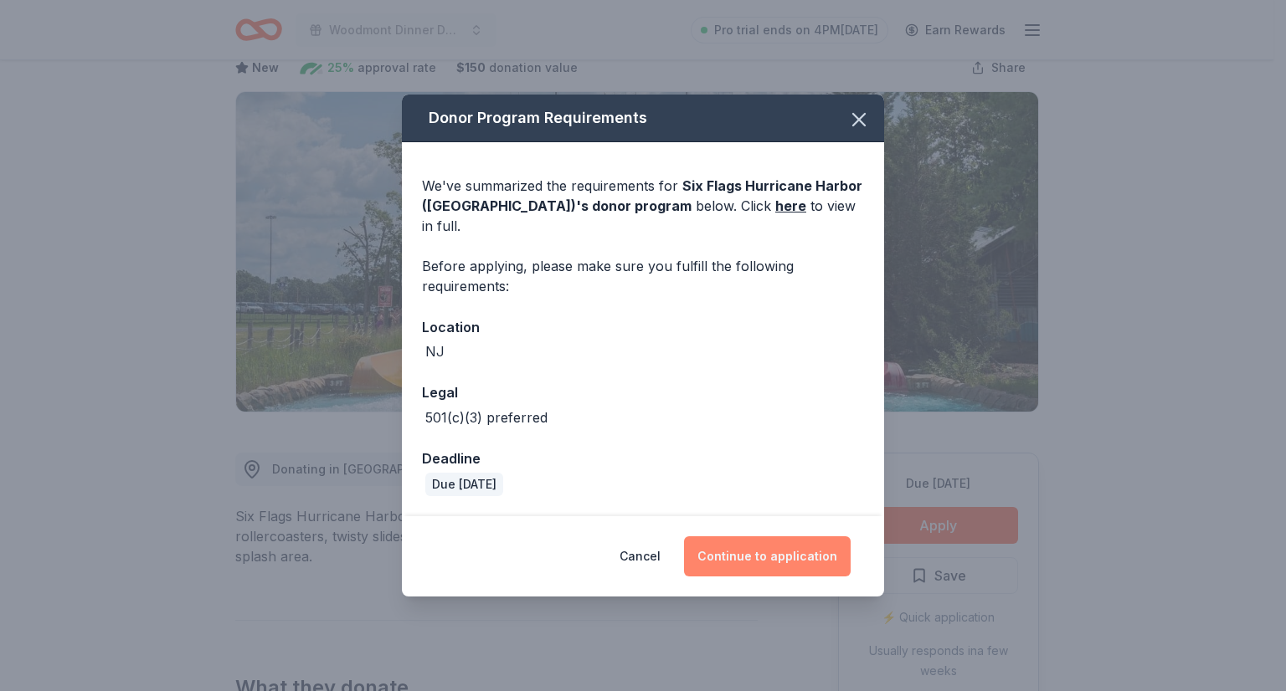
click at [753, 543] on button "Continue to application" at bounding box center [767, 557] width 167 height 40
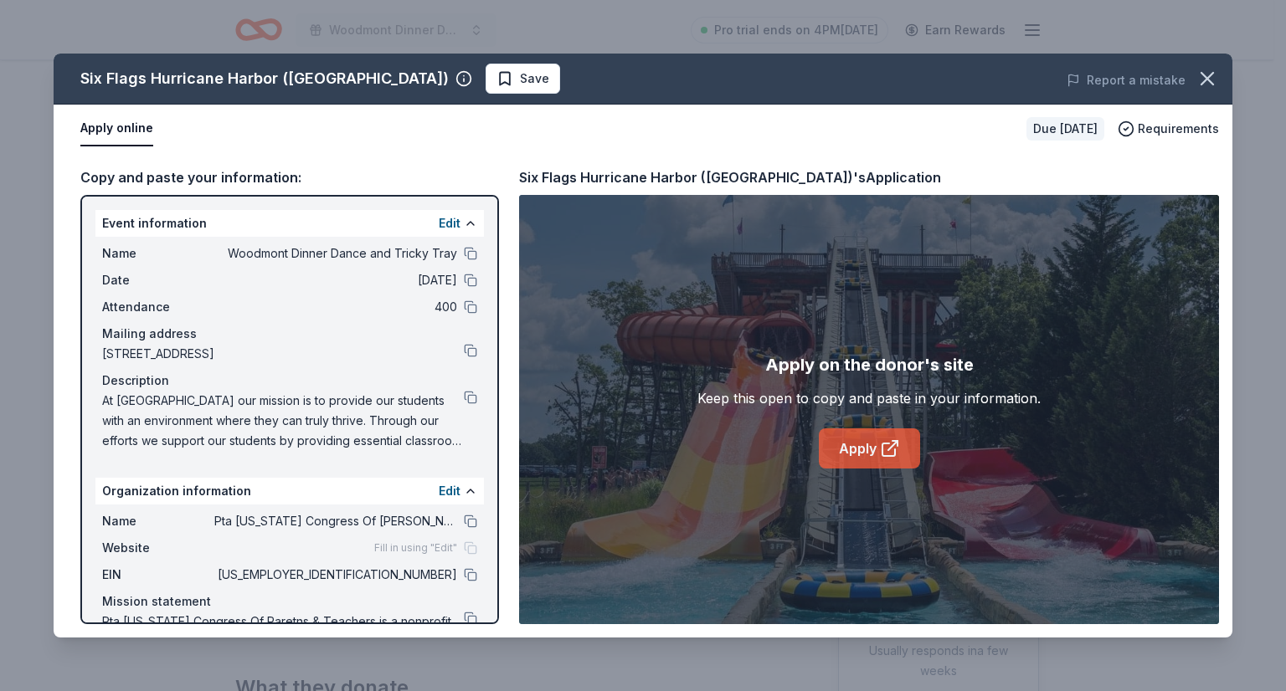
click at [904, 438] on link "Apply" at bounding box center [869, 449] width 101 height 40
click at [1205, 76] on icon "button" at bounding box center [1207, 79] width 12 height 12
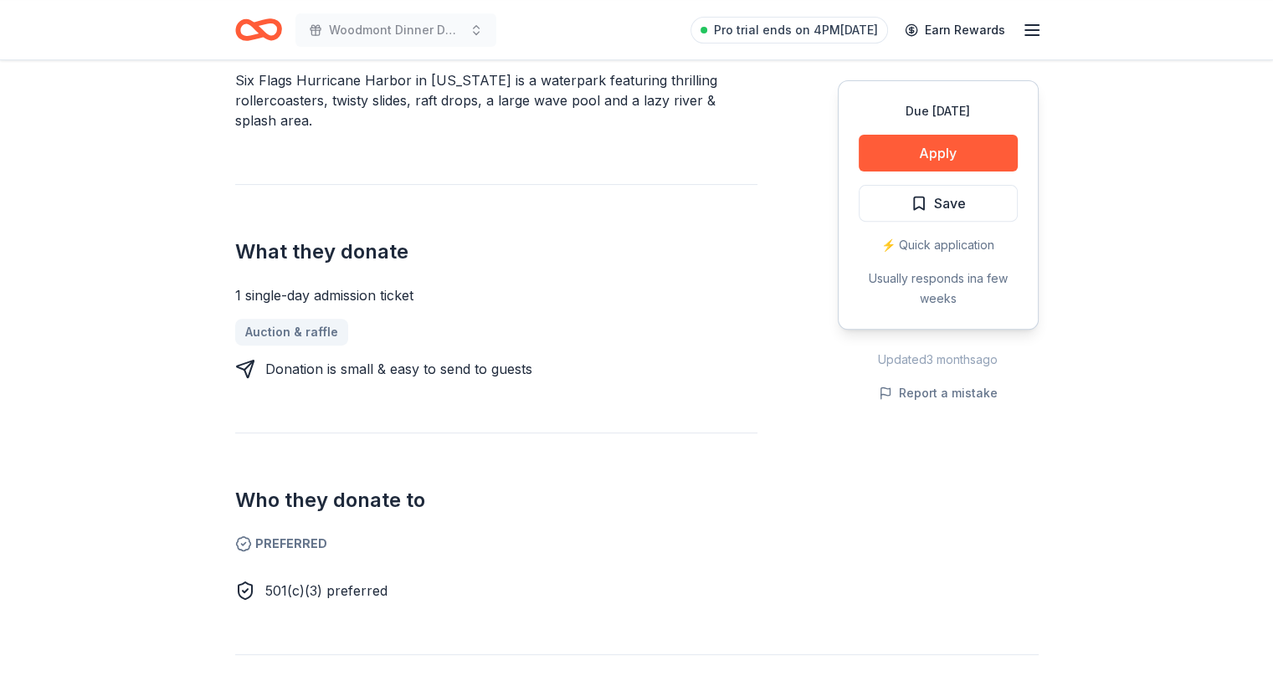
scroll to position [589, 0]
